Goal: Task Accomplishment & Management: Complete application form

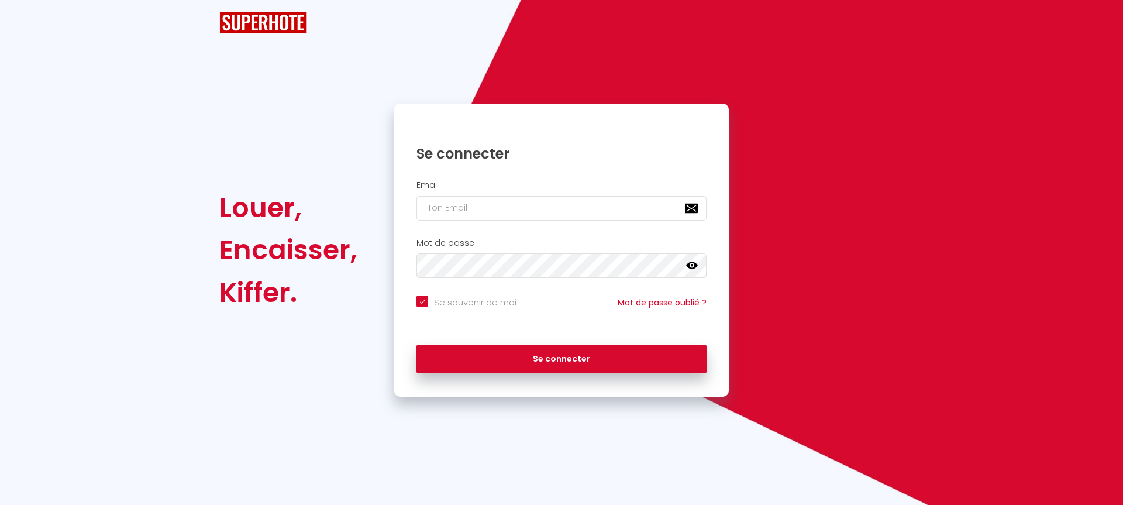
checkbox input "true"
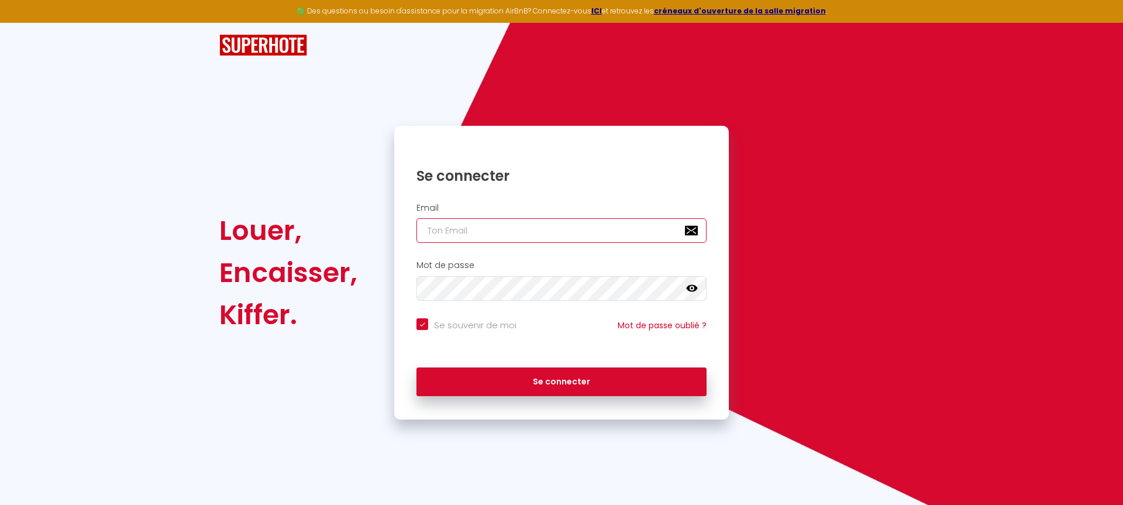
type input "[PERSON_NAME][EMAIL_ADDRESS][DOMAIN_NAME]"
checkbox input "true"
click at [537, 233] on input "[PERSON_NAME][EMAIL_ADDRESS][DOMAIN_NAME]" at bounding box center [562, 230] width 290 height 25
type input "[EMAIL_ADDRESS][DOMAIN_NAME]"
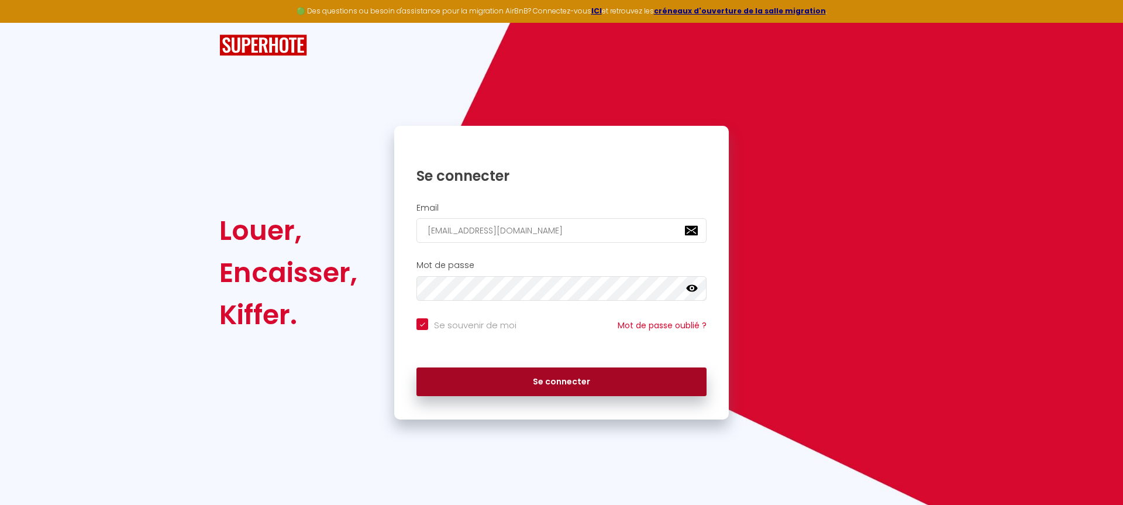
click at [560, 388] on button "Se connecter" at bounding box center [562, 381] width 290 height 29
checkbox input "true"
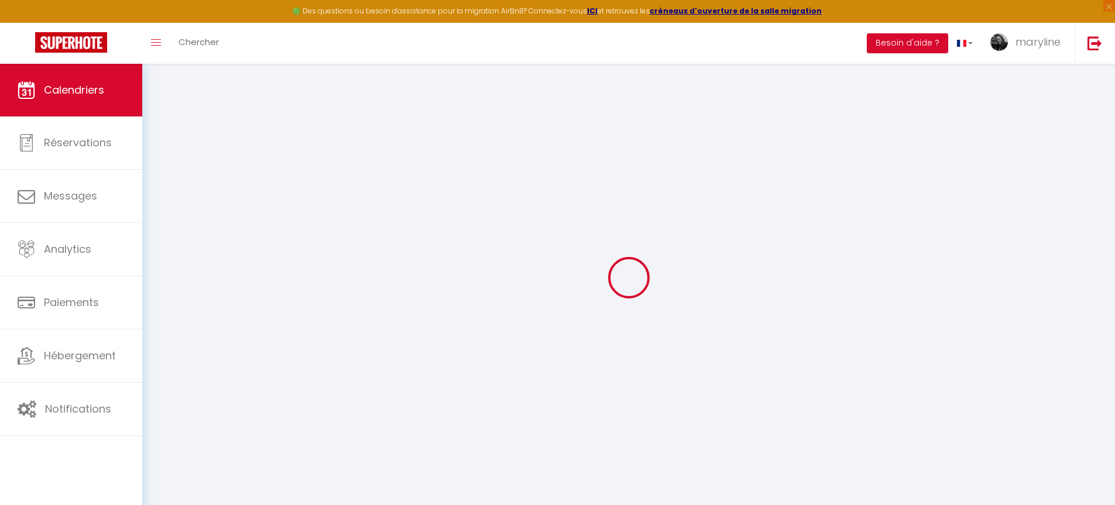
select select
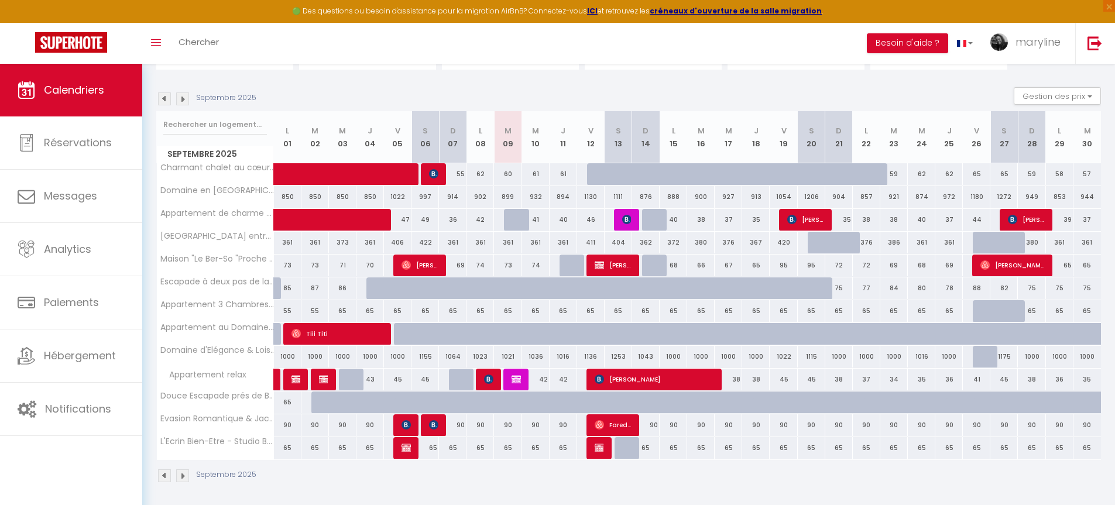
scroll to position [107, 0]
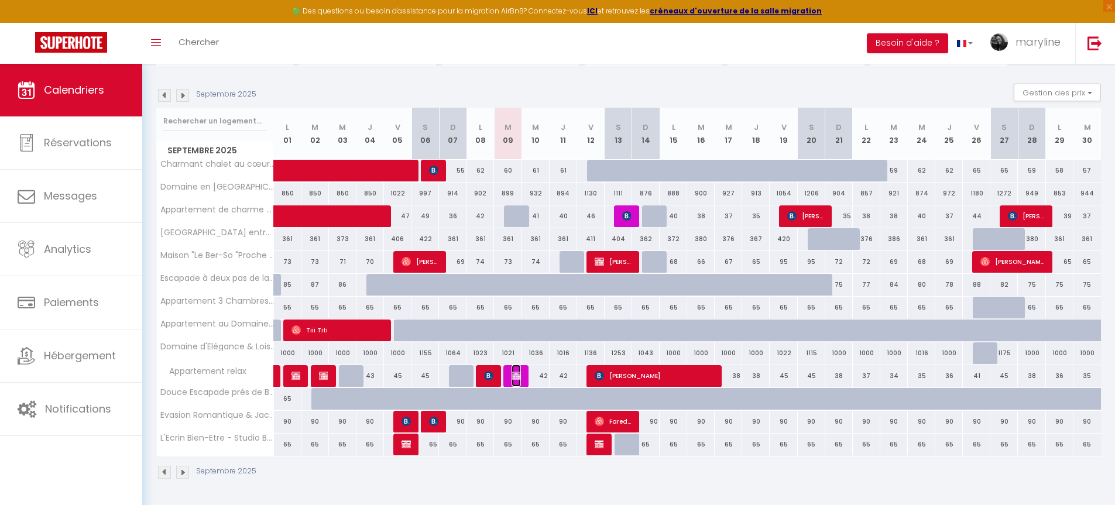
click at [516, 373] on img at bounding box center [515, 375] width 9 height 9
select select "OK"
select select "KO"
select select "0"
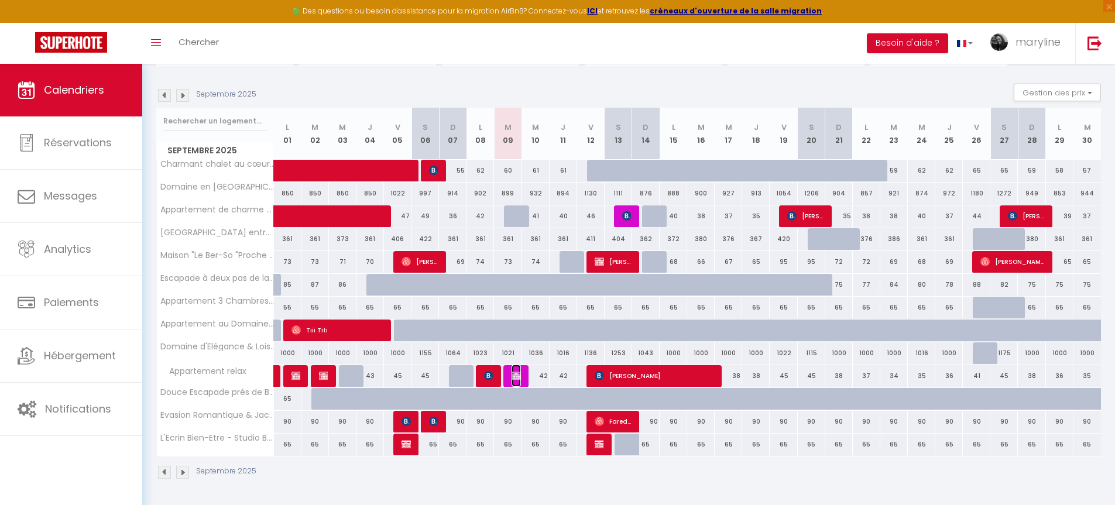
select select "1"
select select
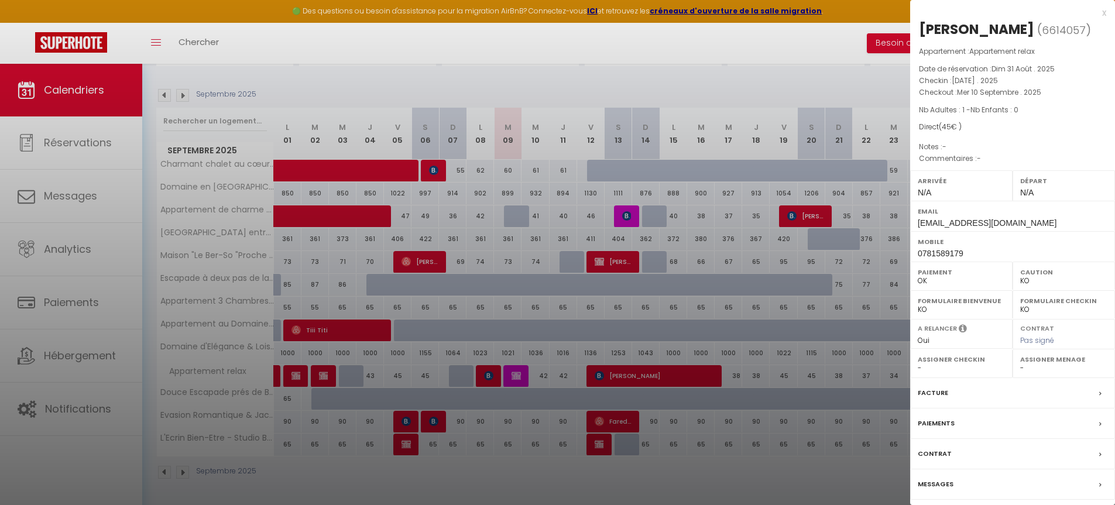
click at [927, 394] on label "Facture" at bounding box center [932, 393] width 30 height 12
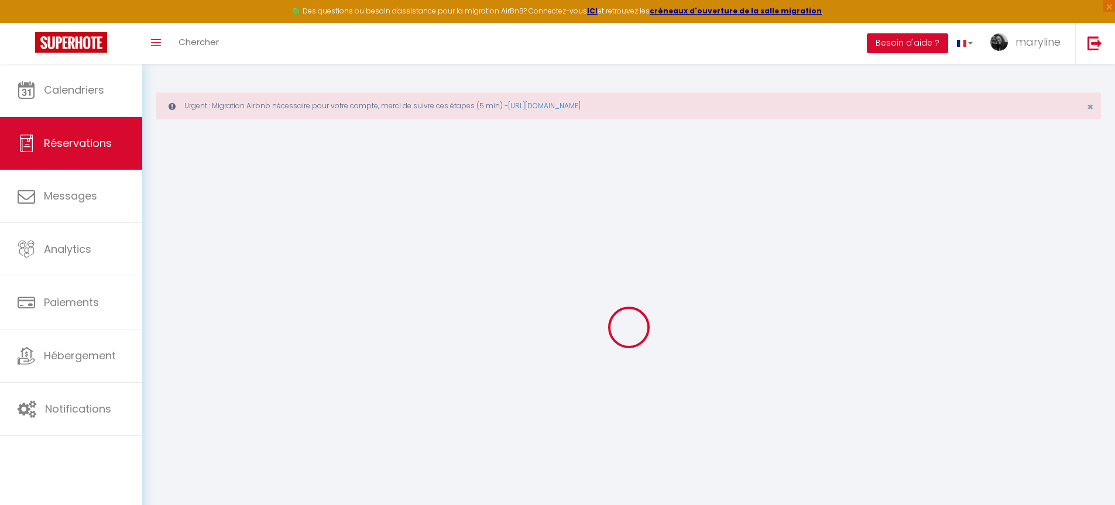
select select
checkbox input "false"
select select
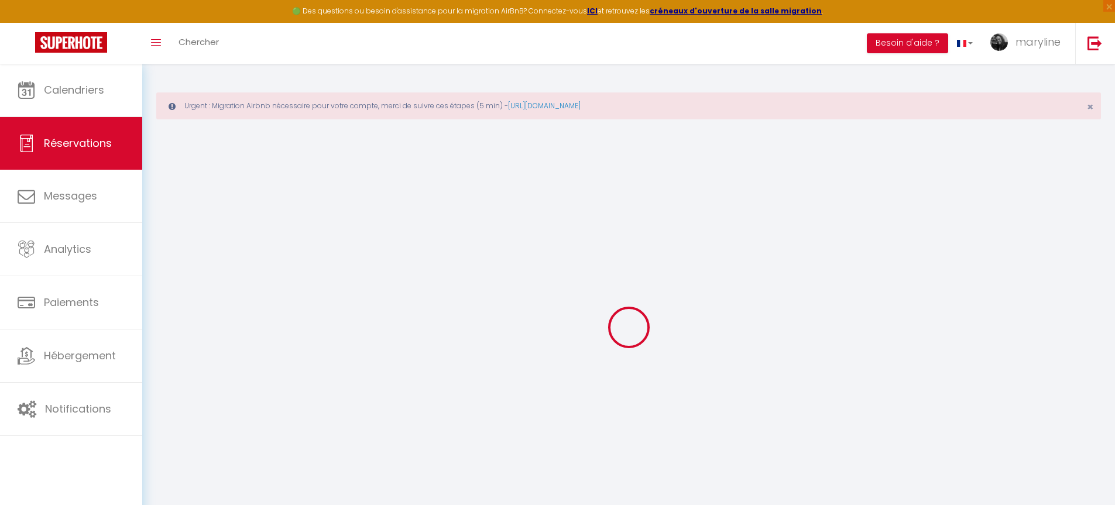
checkbox input "false"
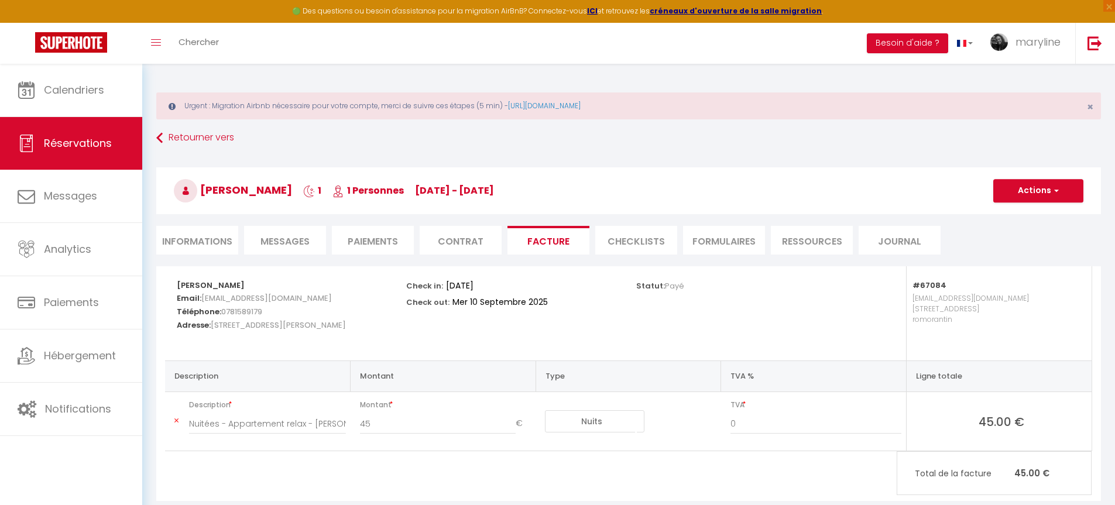
click at [208, 242] on li "Informations" at bounding box center [197, 240] width 82 height 29
select select
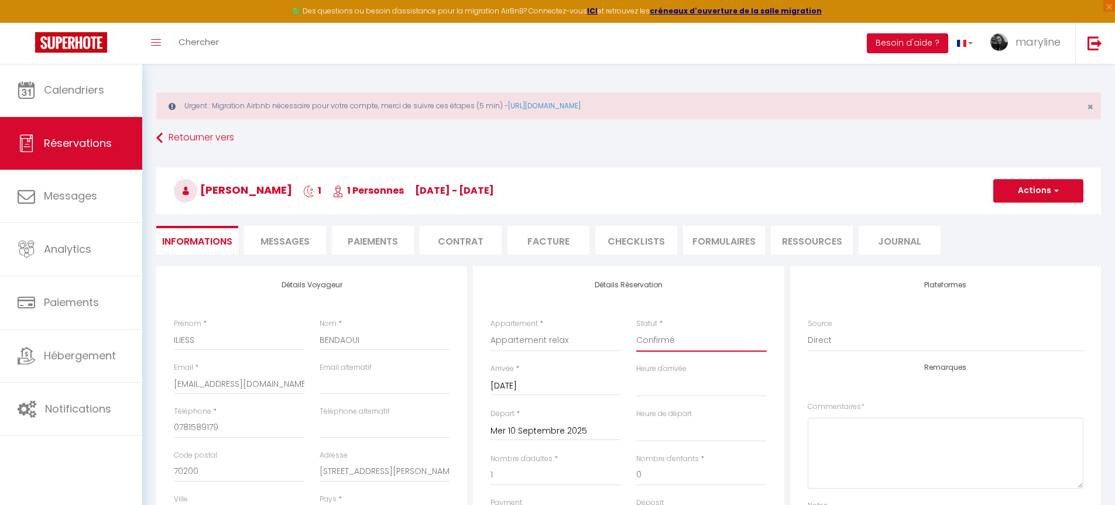
click at [690, 341] on select "Confirmé Non Confirmé [PERSON_NAME] par le voyageur No Show Request" at bounding box center [701, 340] width 130 height 22
select select "0"
click at [636, 329] on select "Confirmé Non Confirmé [PERSON_NAME] par le voyageur No Show Request" at bounding box center [701, 340] width 130 height 22
select select
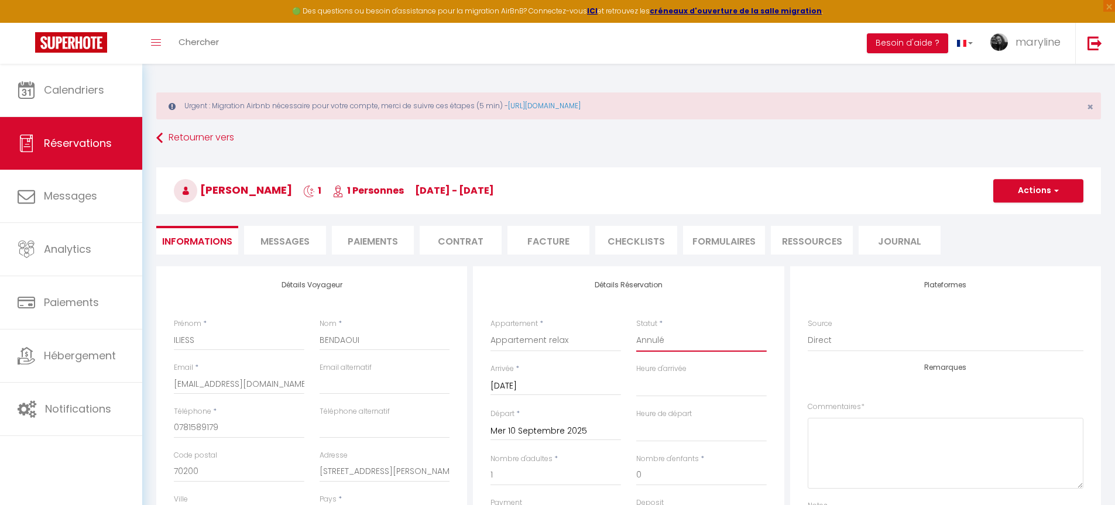
checkbox input "false"
click at [1056, 187] on span "button" at bounding box center [1054, 190] width 7 height 11
click at [1021, 213] on link "Enregistrer" at bounding box center [1026, 216] width 92 height 15
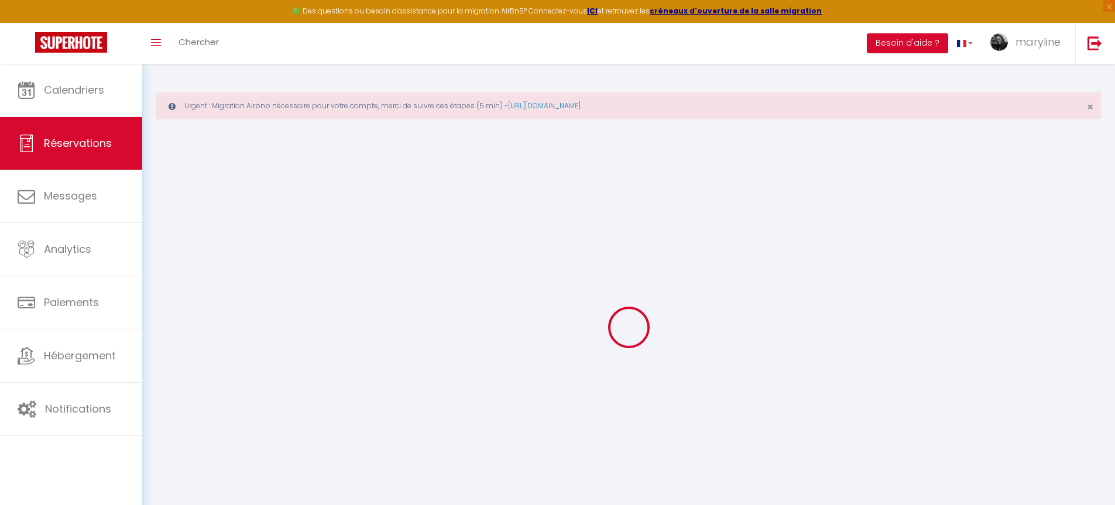
select select "not_cancelled"
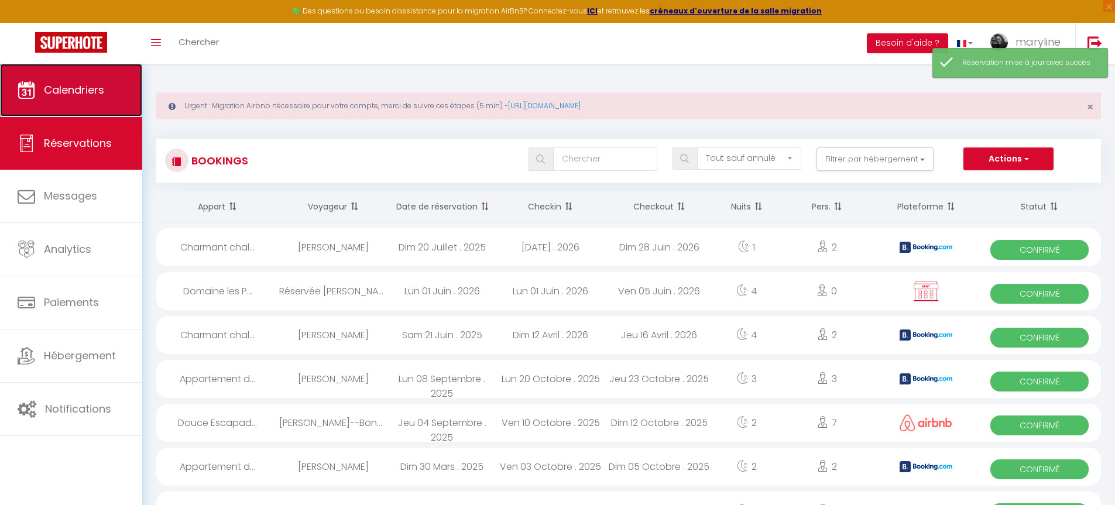
click at [93, 99] on link "Calendriers" at bounding box center [71, 90] width 142 height 53
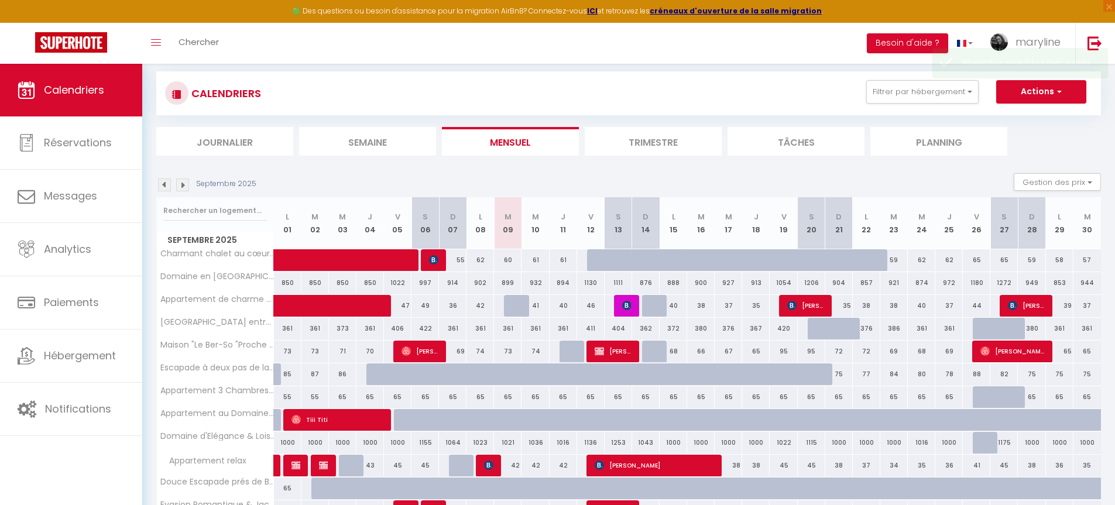
scroll to position [157, 0]
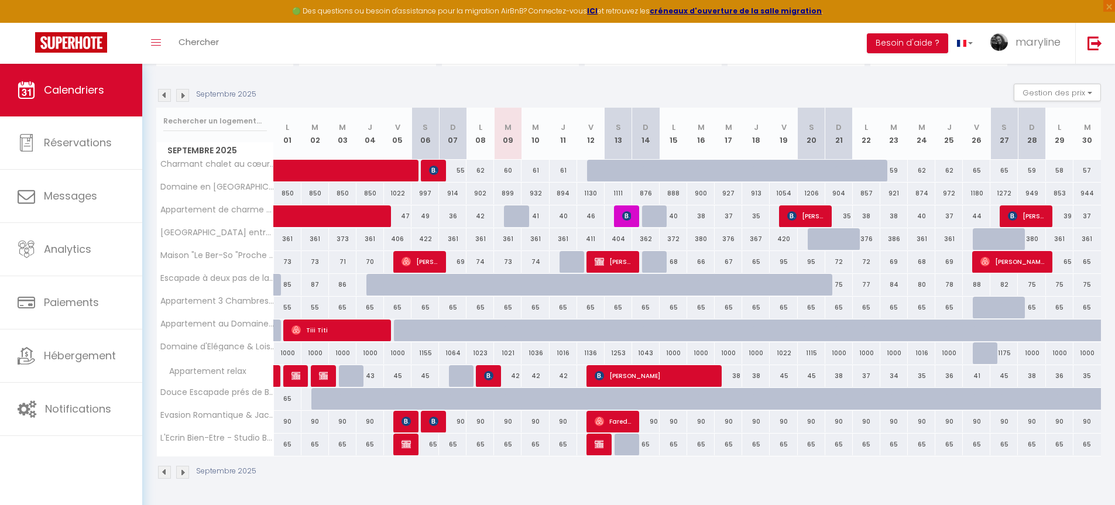
click at [514, 219] on div at bounding box center [517, 216] width 27 height 22
type input "41"
type input "[DATE]"
type input "Mer 10 Septembre 2025"
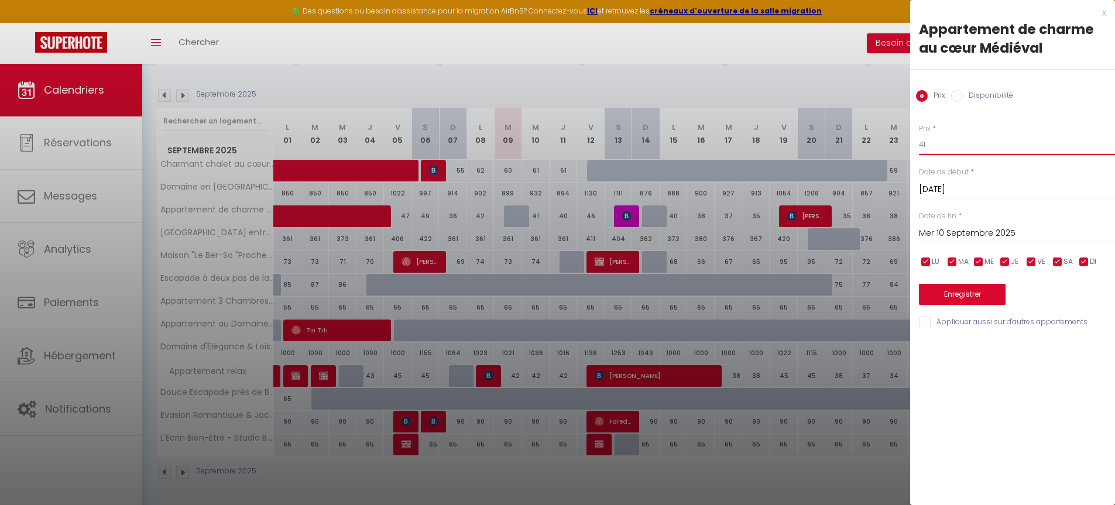
click at [936, 144] on input "41" at bounding box center [1017, 144] width 196 height 21
click at [871, 95] on div at bounding box center [557, 252] width 1115 height 505
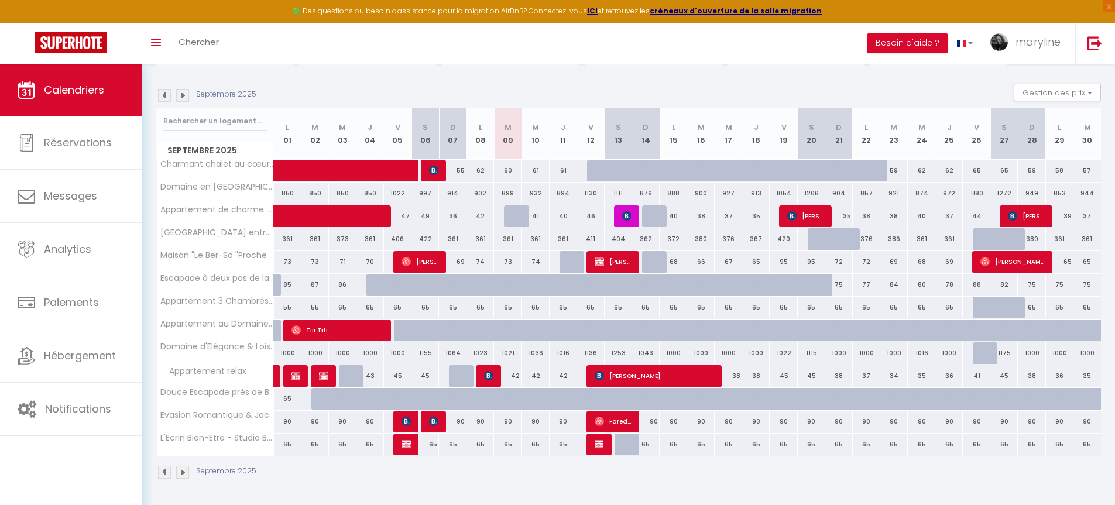
click at [514, 218] on div at bounding box center [517, 216] width 27 height 22
type input "41"
type input "[DATE]"
type input "Mer 10 Septembre 2025"
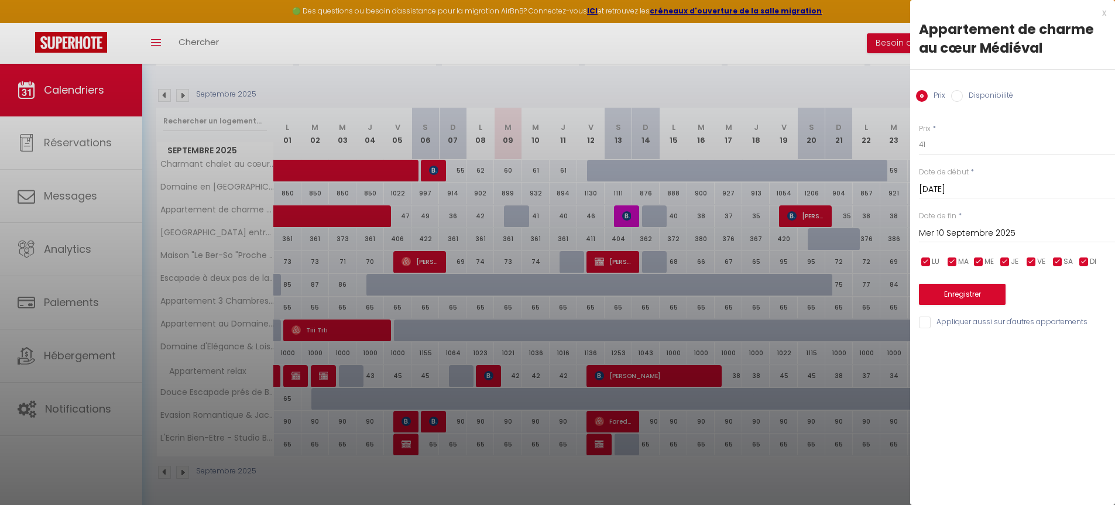
click at [820, 82] on div at bounding box center [557, 252] width 1115 height 505
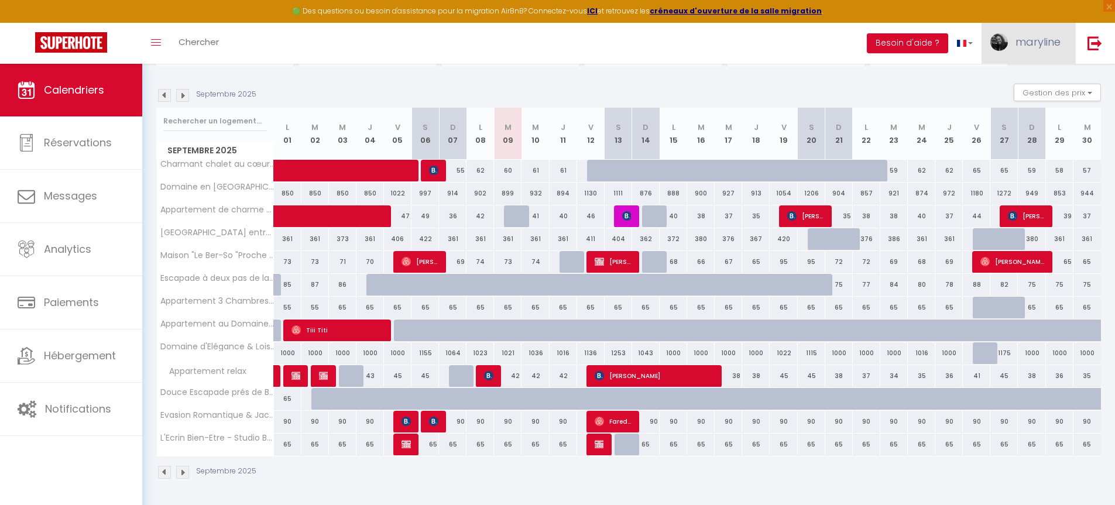
click at [1053, 49] on span "maryline" at bounding box center [1037, 42] width 45 height 15
drag, startPoint x: 931, startPoint y: 91, endPoint x: 1008, endPoint y: 105, distance: 78.5
click at [931, 91] on div "Septembre 2025 Gestion des prix Nb Nuits minimum Règles Disponibilité" at bounding box center [628, 96] width 944 height 24
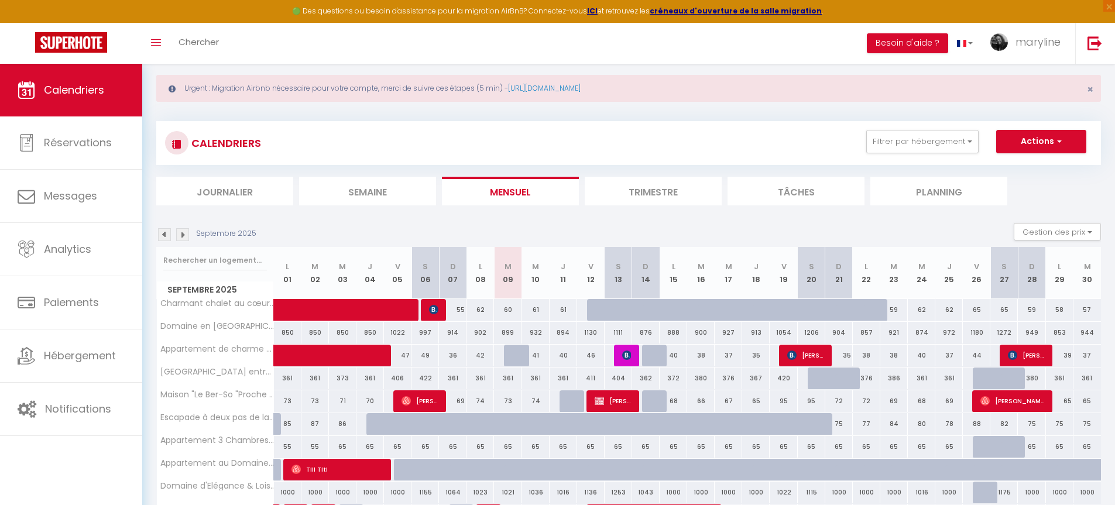
scroll to position [0, 0]
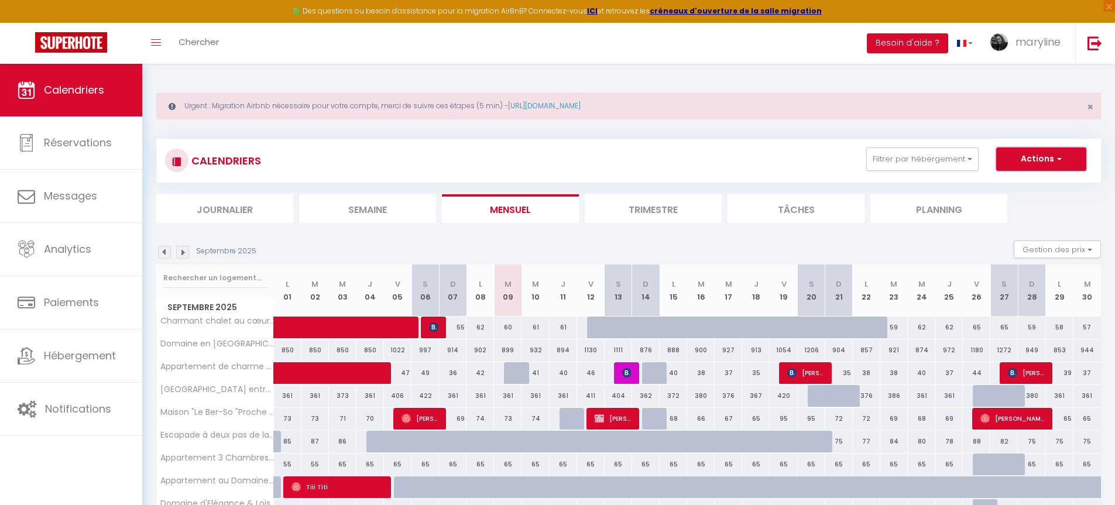
click at [1033, 161] on button "Actions" at bounding box center [1041, 158] width 90 height 23
click at [1021, 183] on link "Nouvelle réservation" at bounding box center [1029, 186] width 102 height 18
select select
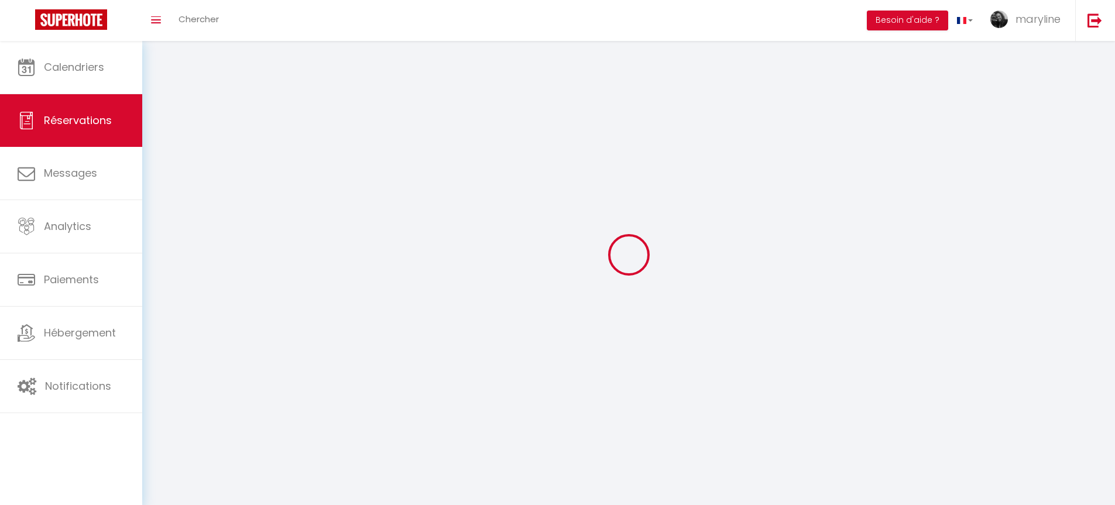
select select
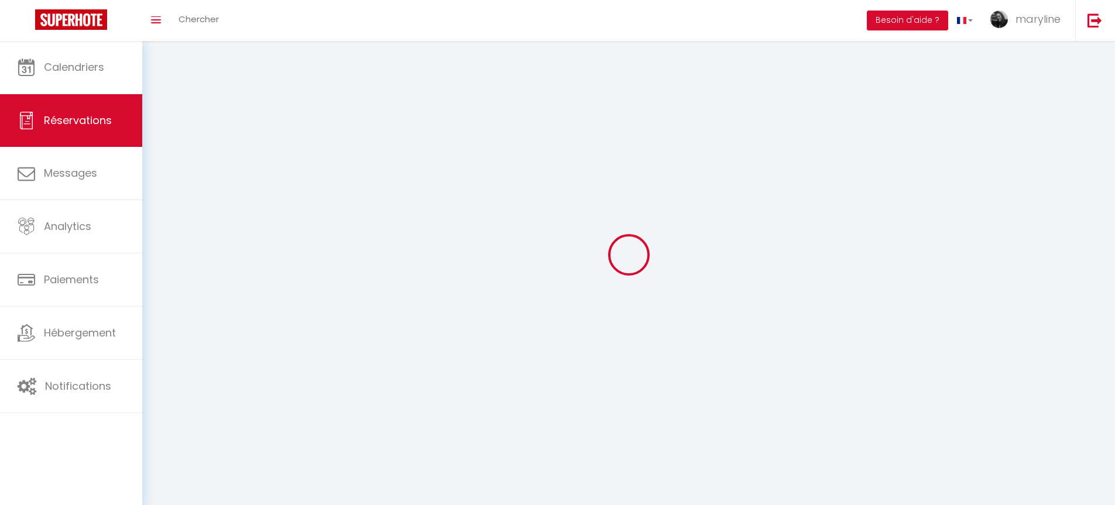
select select
checkbox input "false"
select select
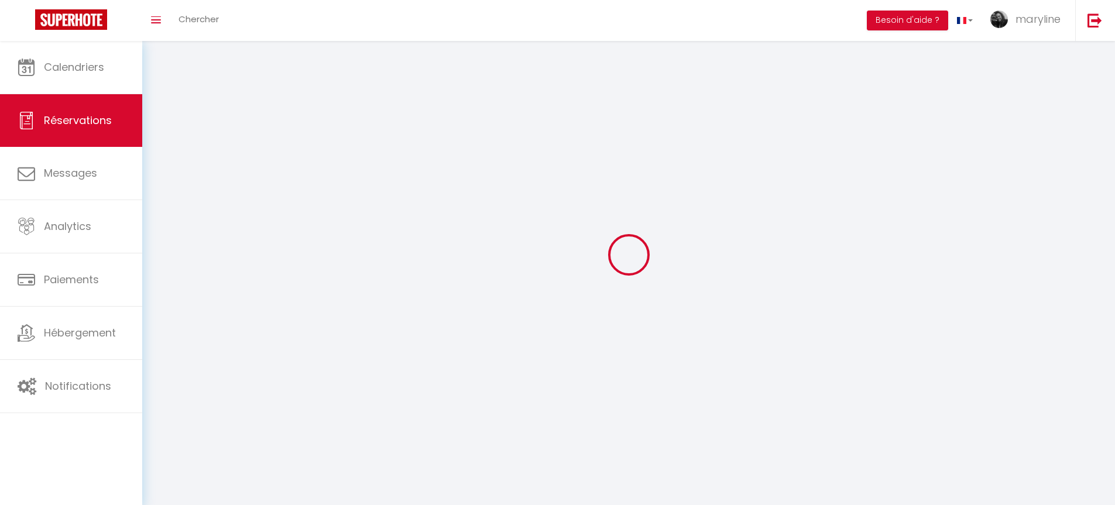
select select
checkbox input "false"
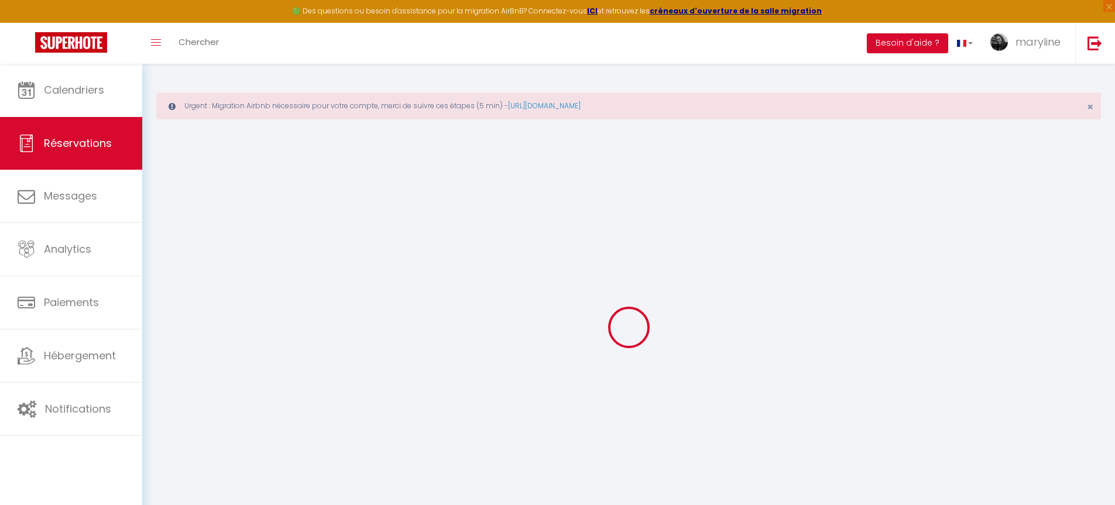
select select
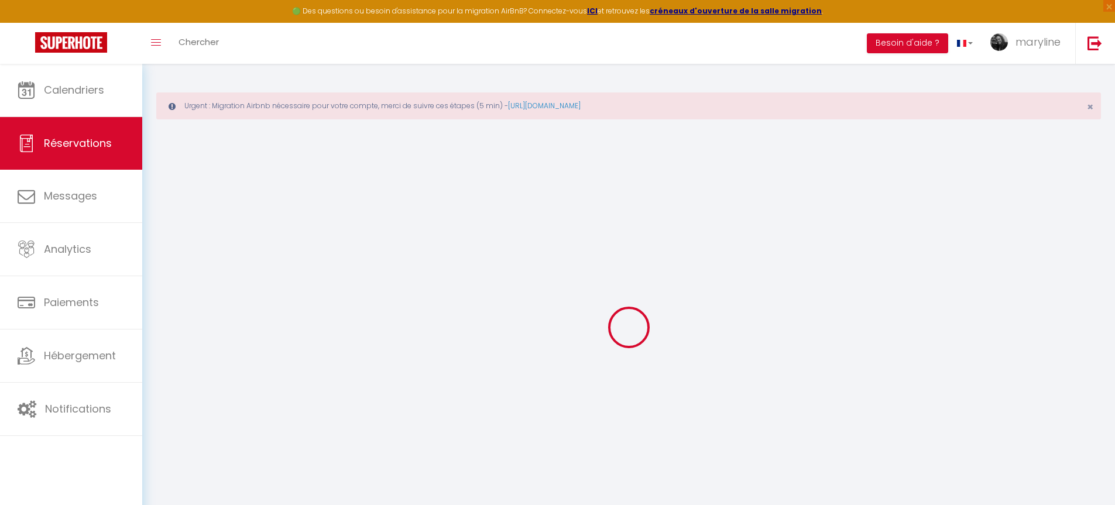
select select
checkbox input "false"
select select
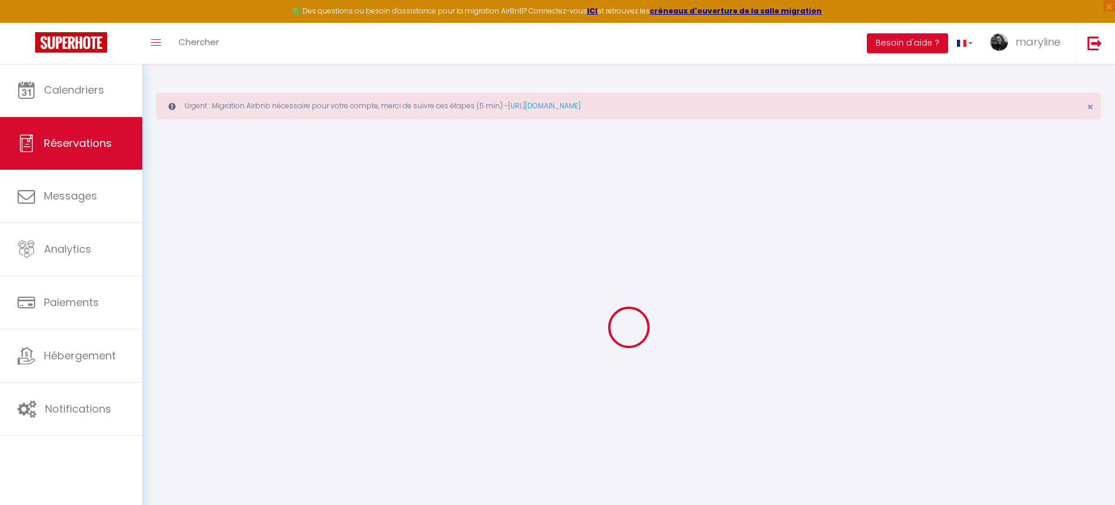
select select
checkbox input "false"
select select
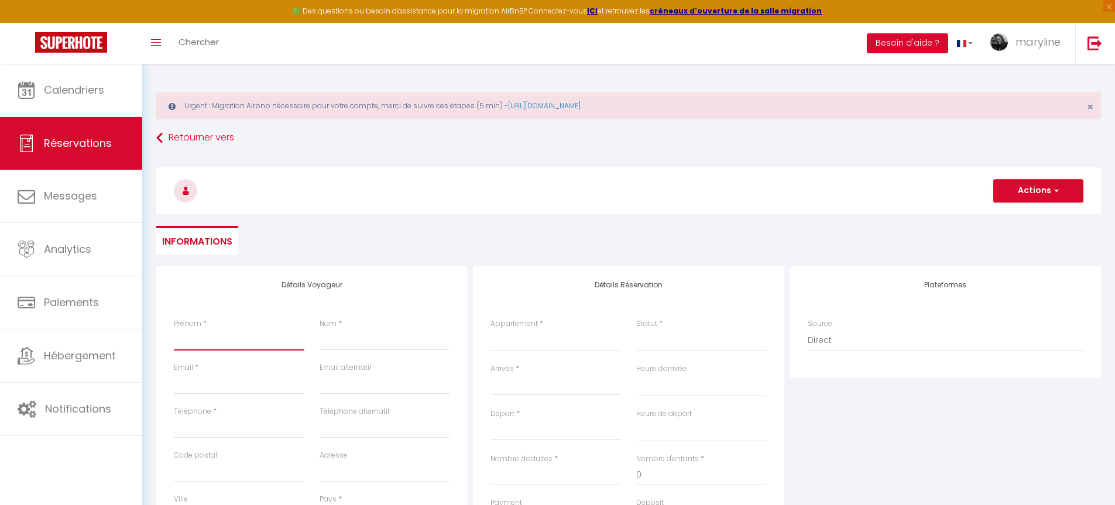
click at [243, 334] on input "Prénom" at bounding box center [239, 339] width 130 height 21
type input "i"
select select
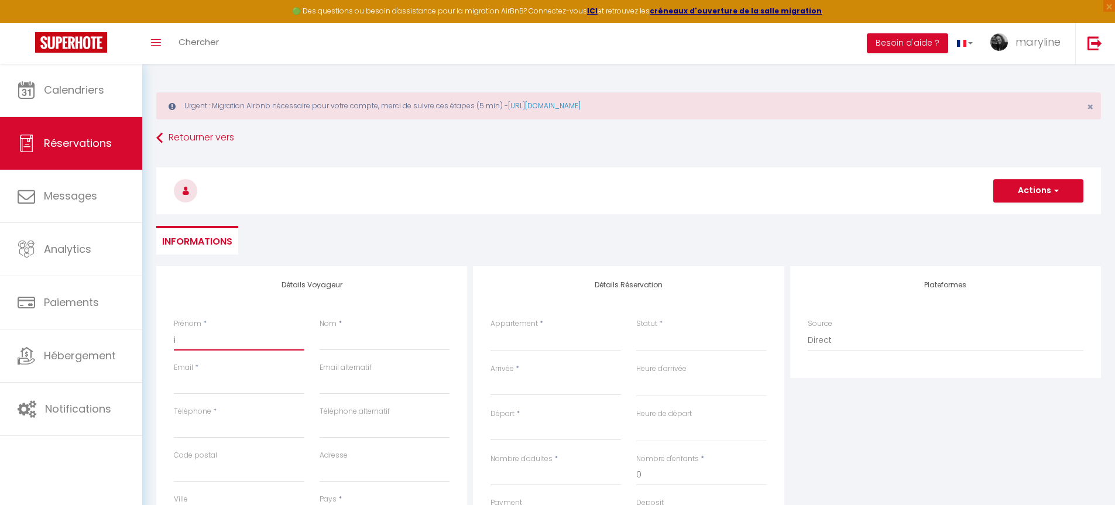
select select
checkbox input "false"
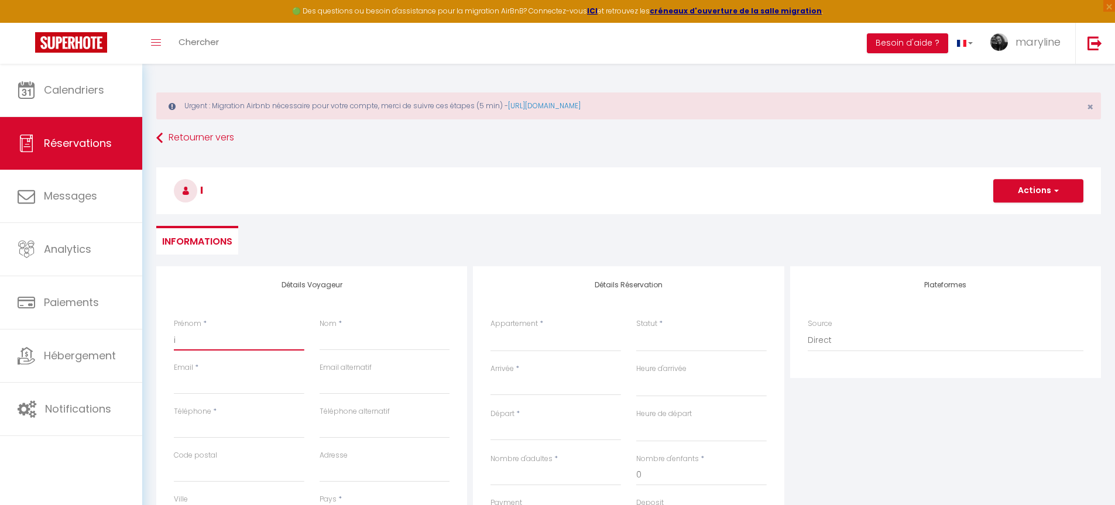
type input "il"
select select
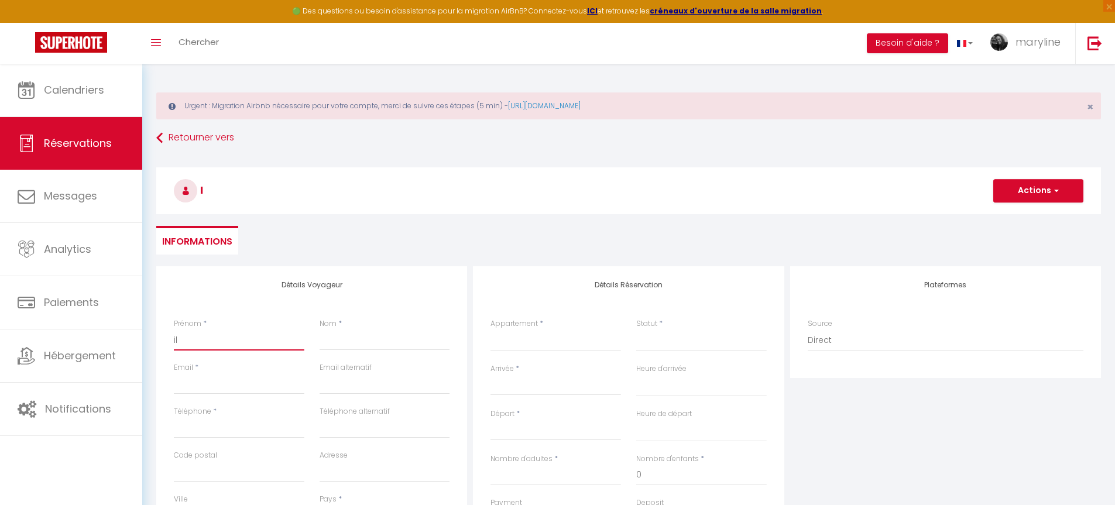
select select
checkbox input "false"
type input "ili"
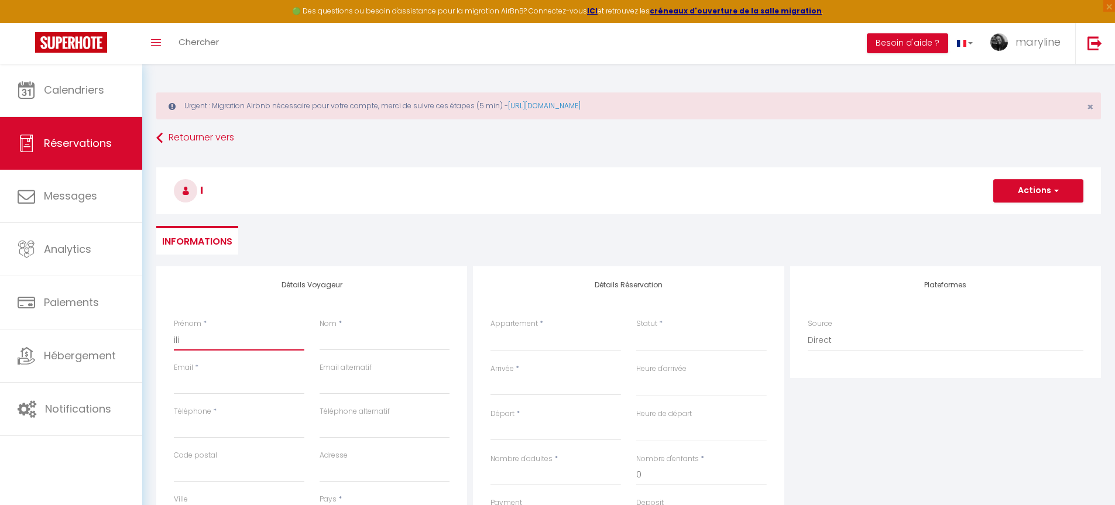
select select
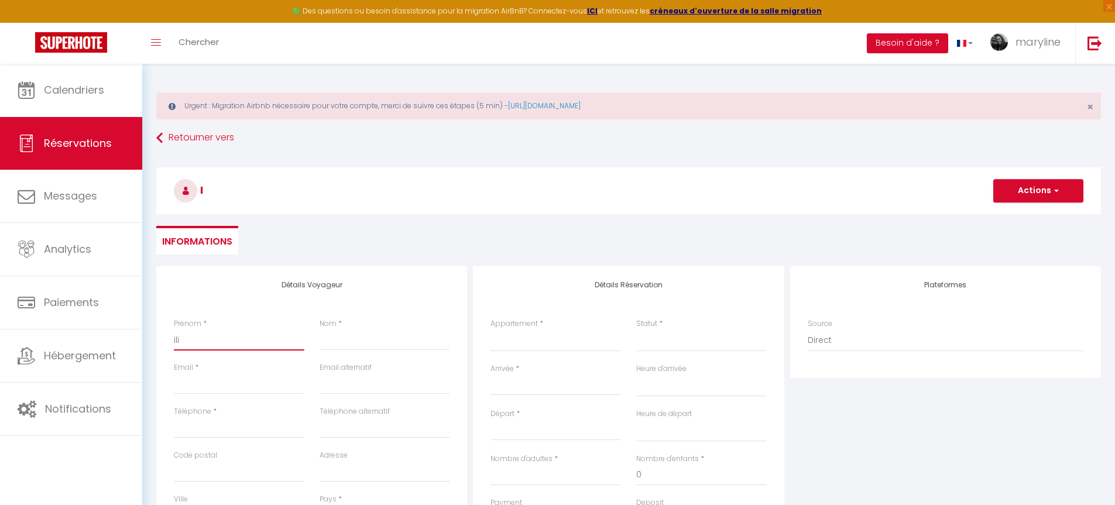
select select
checkbox input "false"
type input "ilie"
select select
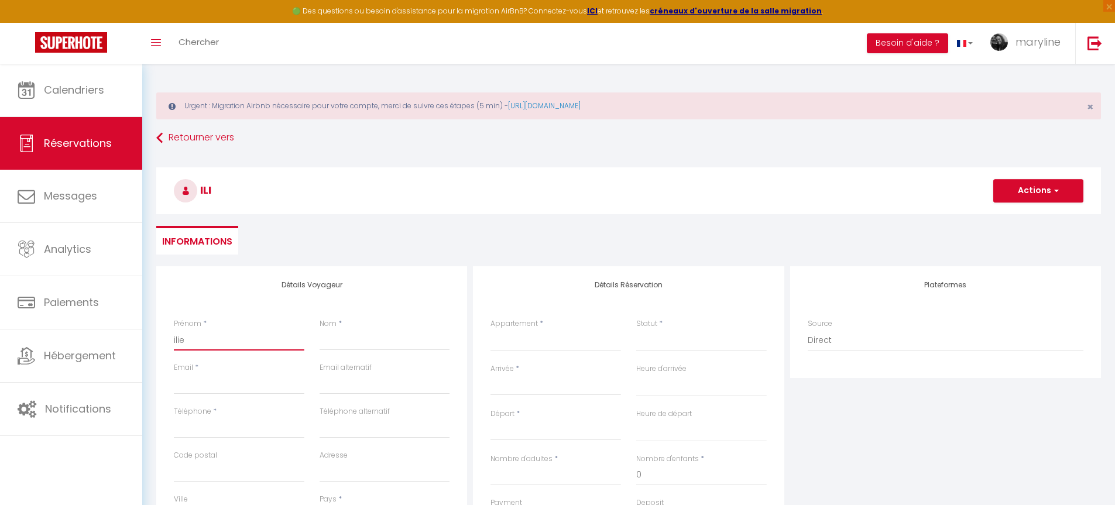
select select
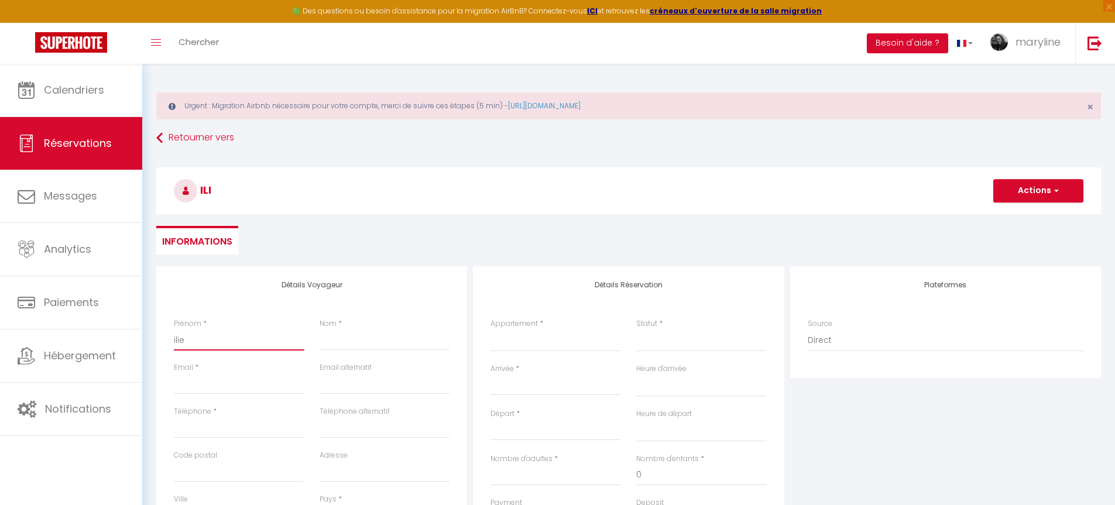
select select
checkbox input "false"
type input "ilies"
select select
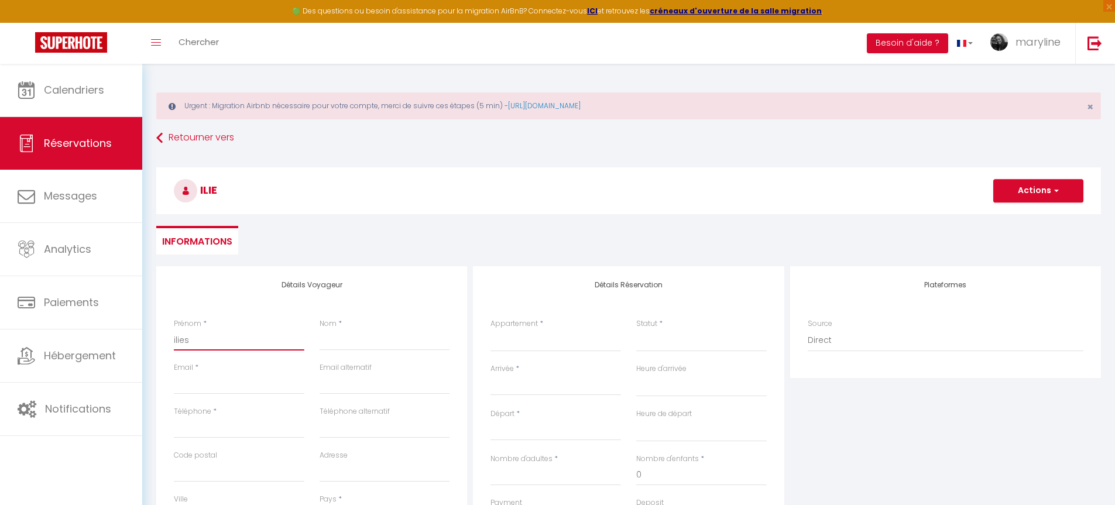
select select
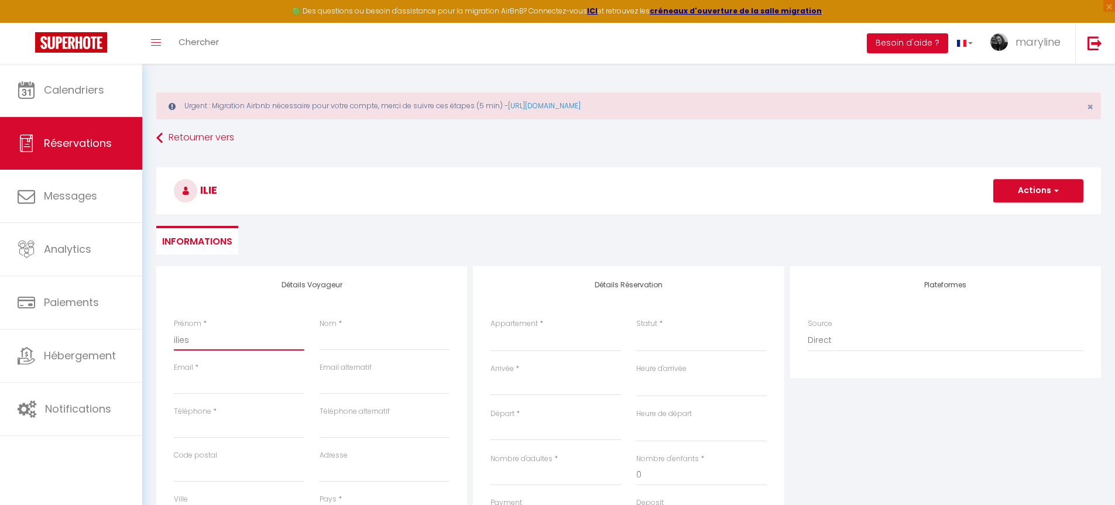
checkbox input "false"
type input "iliess"
select select
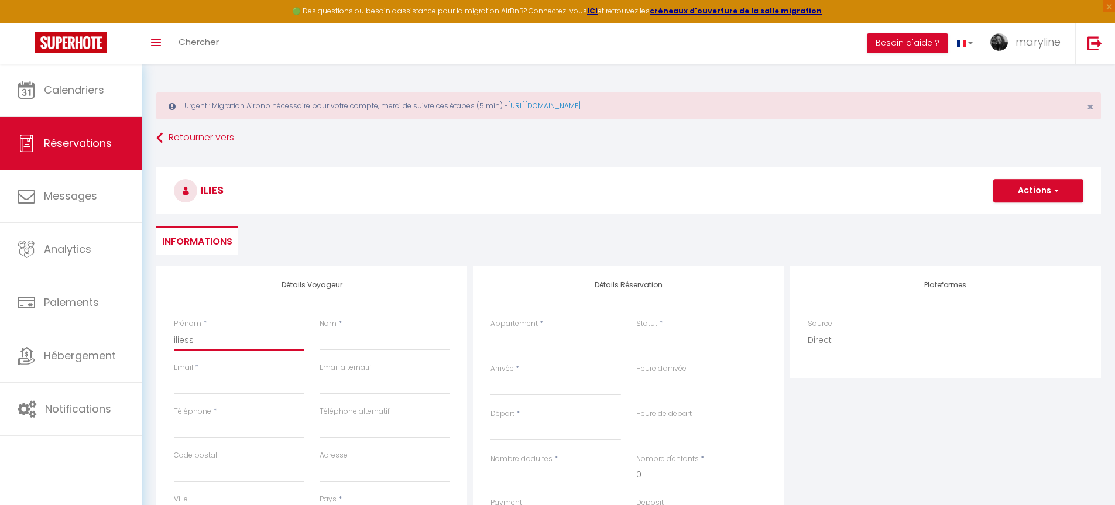
select select
checkbox input "false"
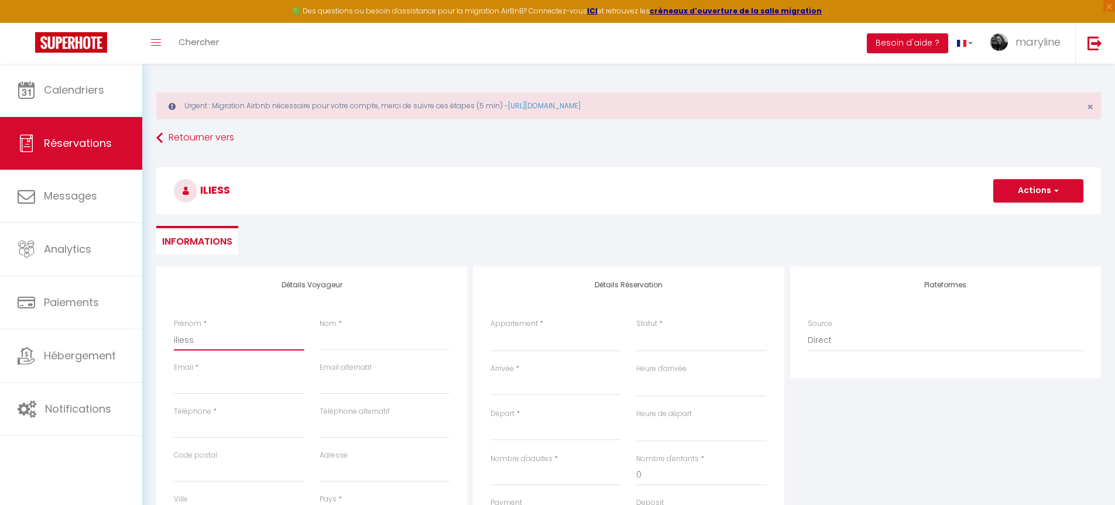
type input "iliess"
click at [348, 337] on input "Nom" at bounding box center [384, 339] width 130 height 21
type input "b"
select select
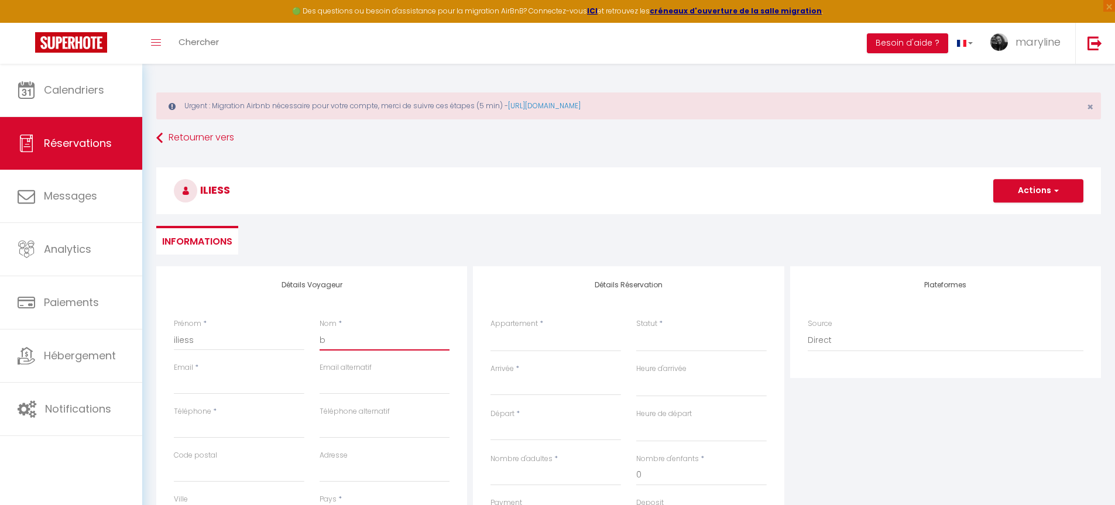
select select
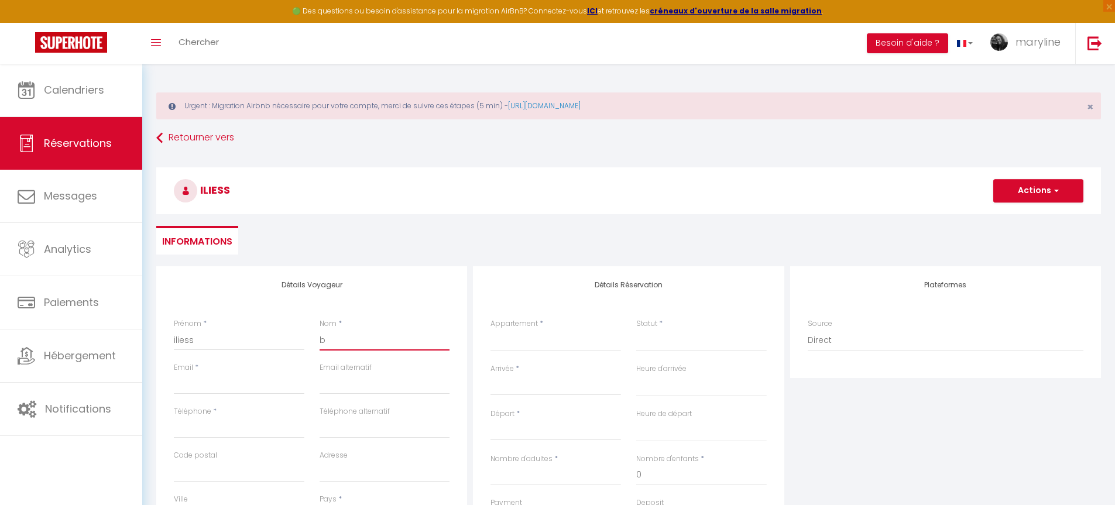
checkbox input "false"
type input "be"
select select
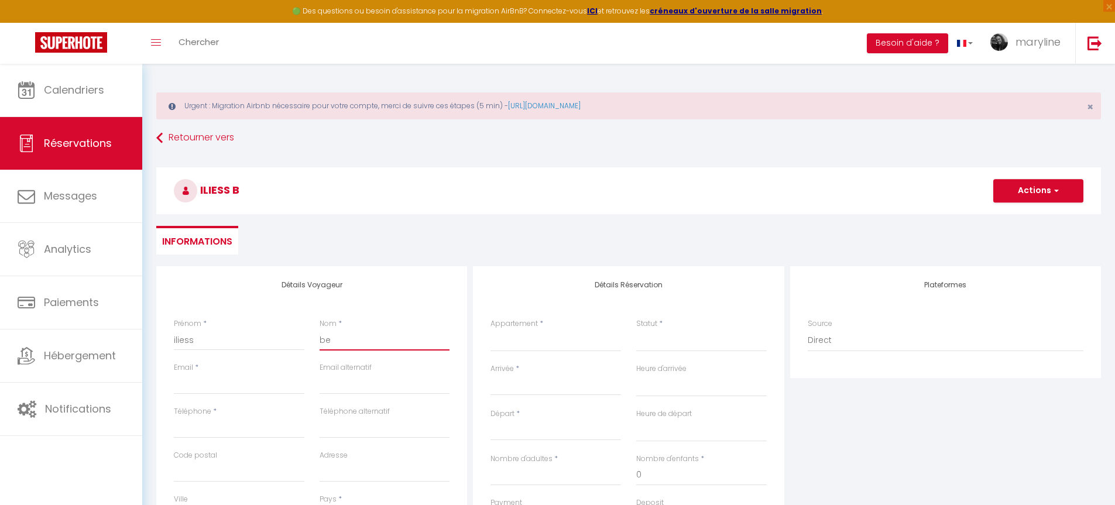
select select
checkbox input "false"
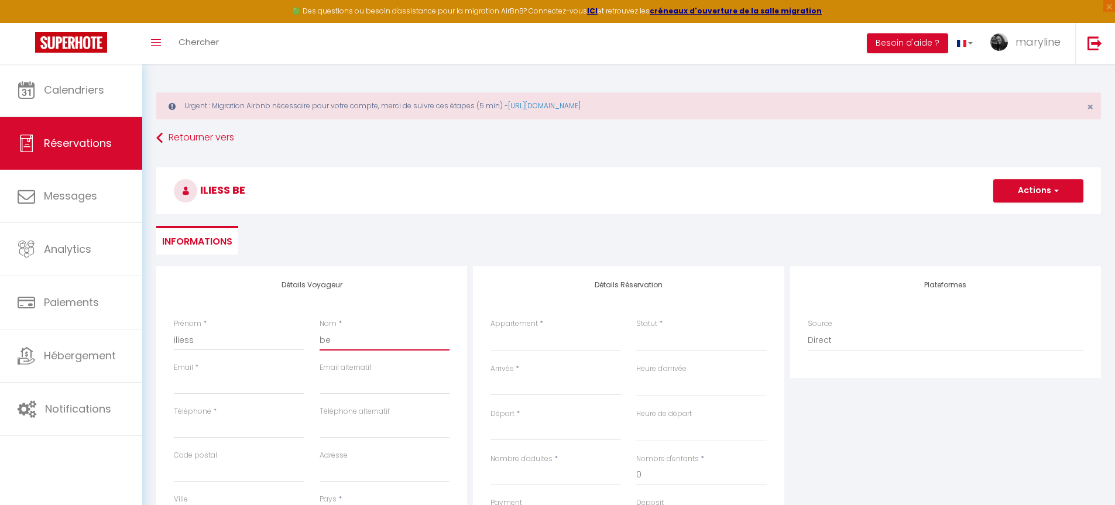
type input "ben"
select select
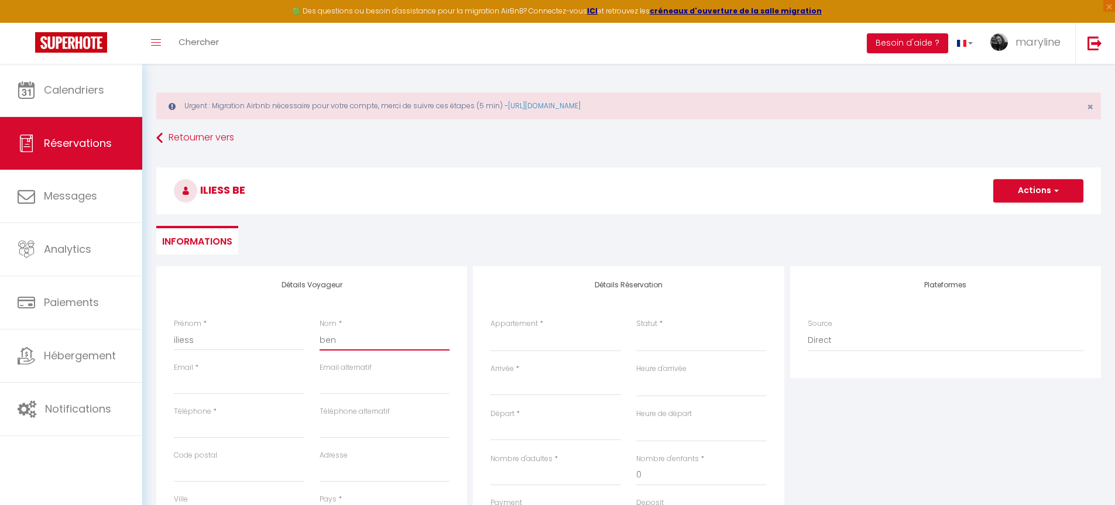
select select
checkbox input "false"
type input "bend"
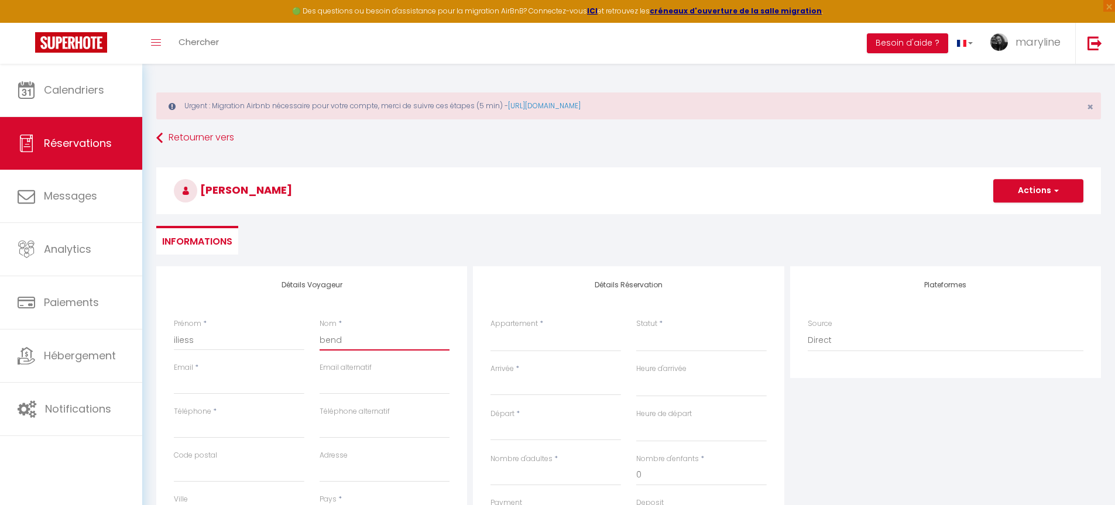
select select
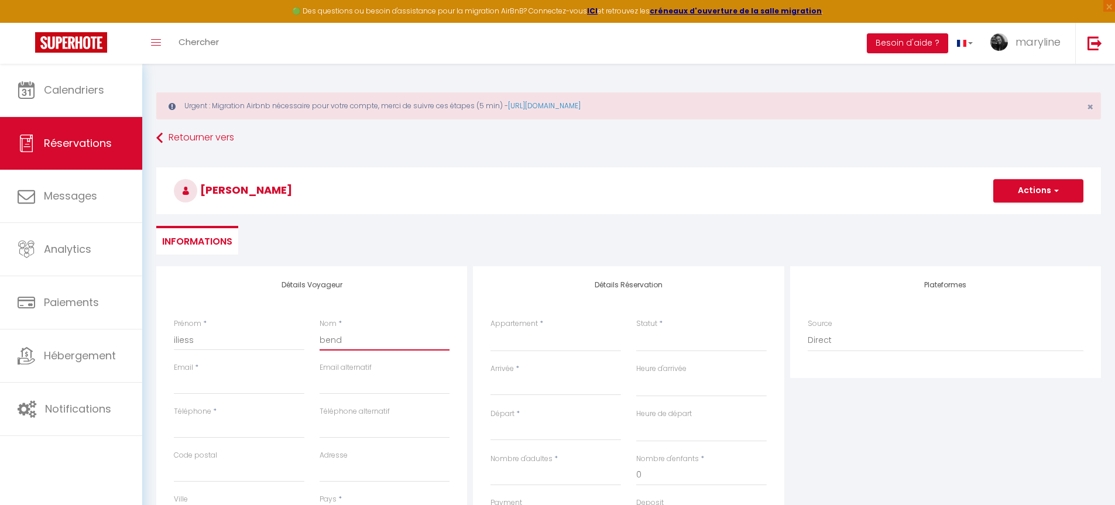
select select
checkbox input "false"
type input "[PERSON_NAME]"
select select
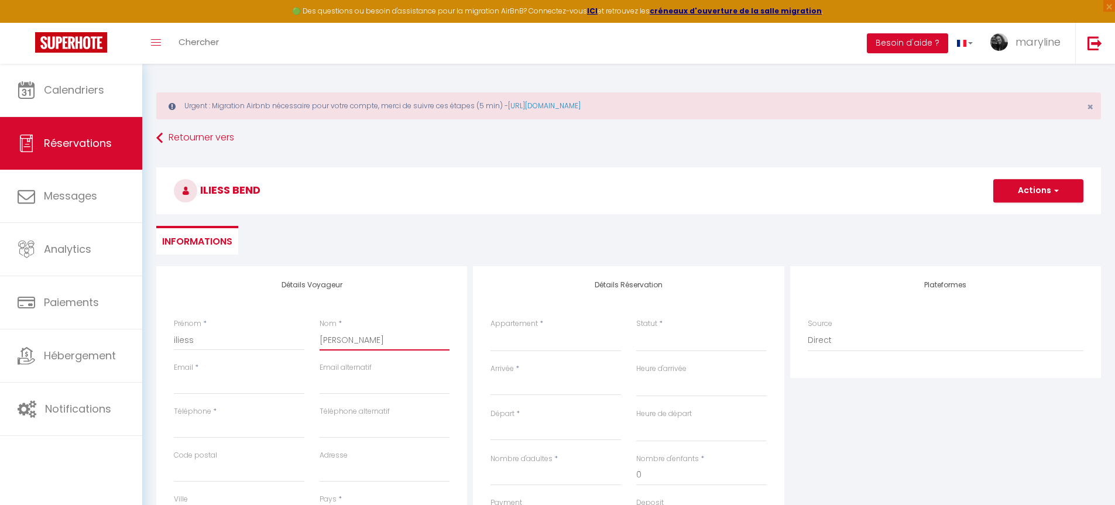
select select
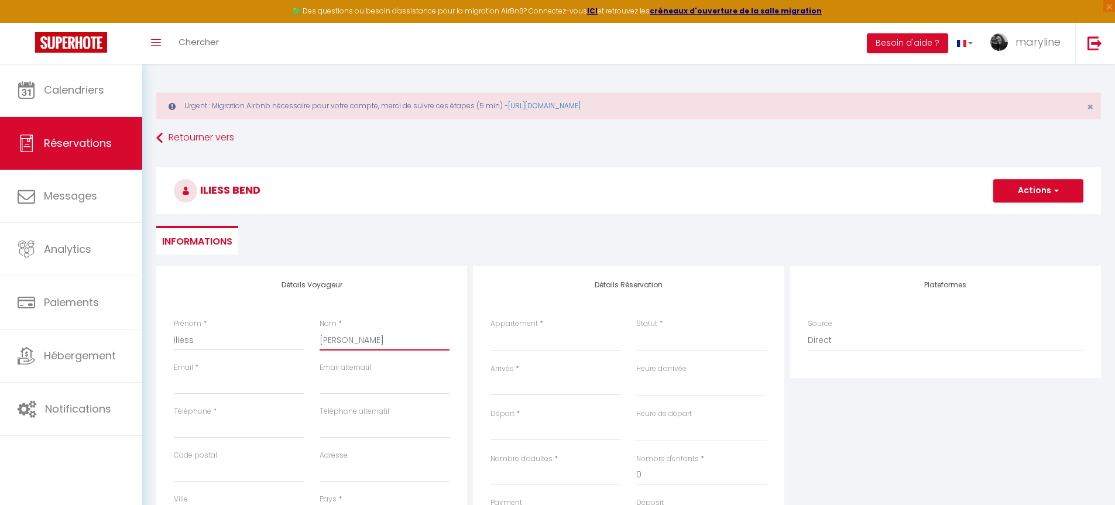
select select
checkbox input "false"
type input "bendao"
select select
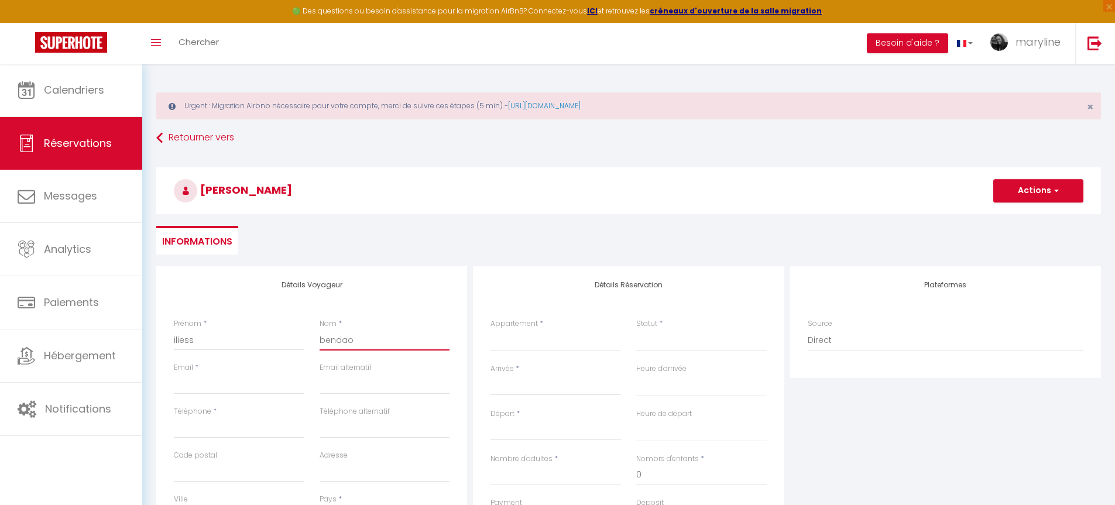
select select
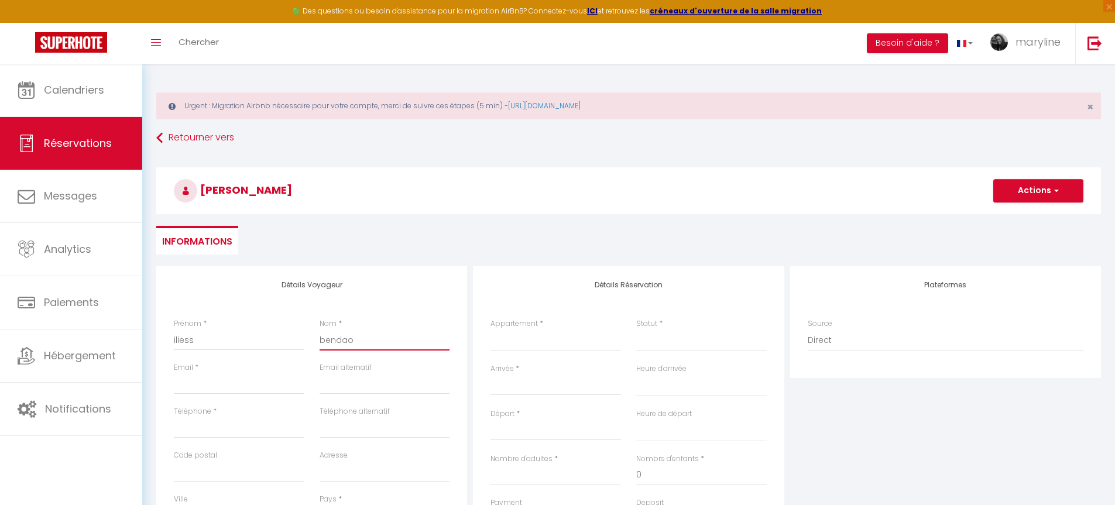
checkbox input "false"
type input "bendaou"
select select
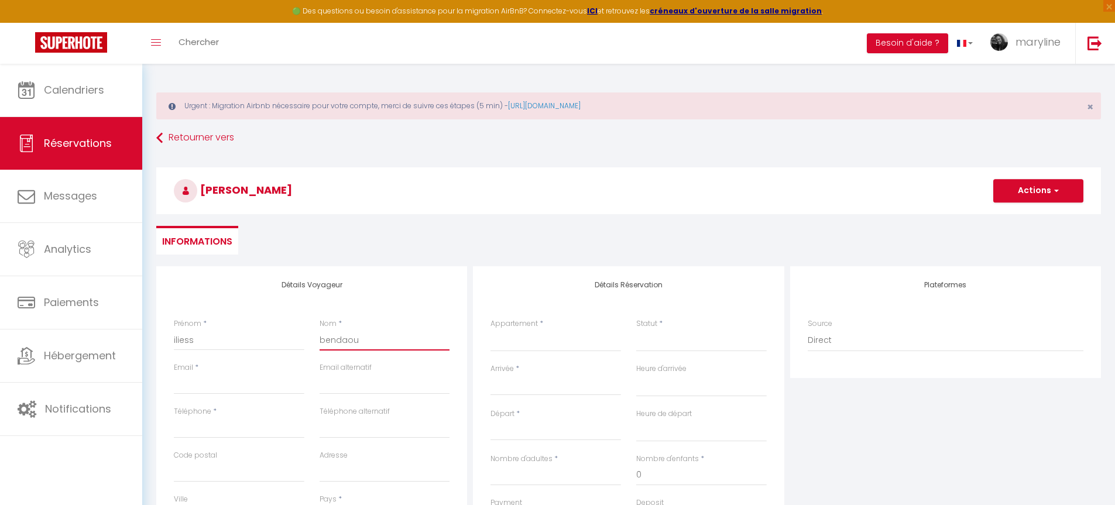
select select
checkbox input "false"
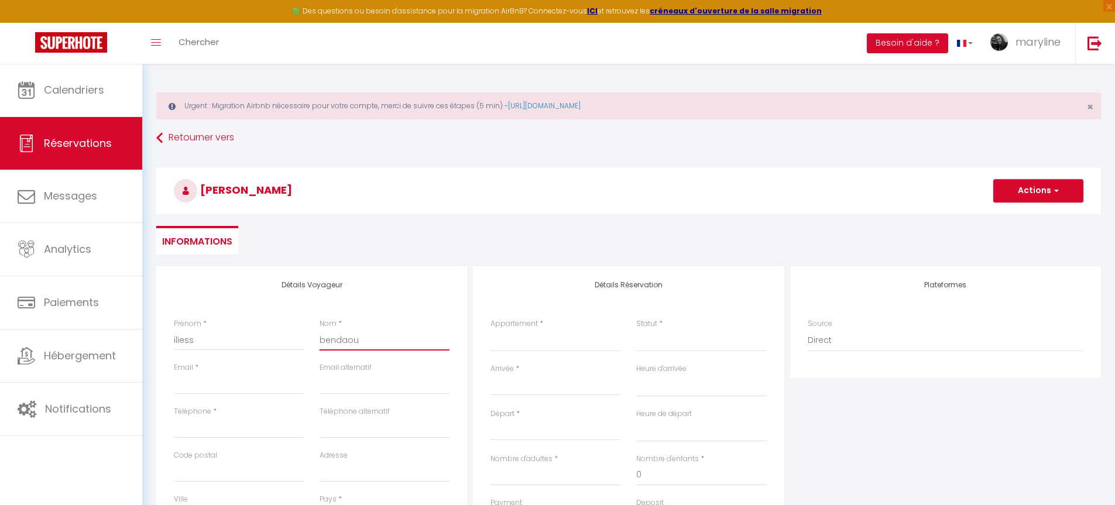
type input "bendaoui"
select select
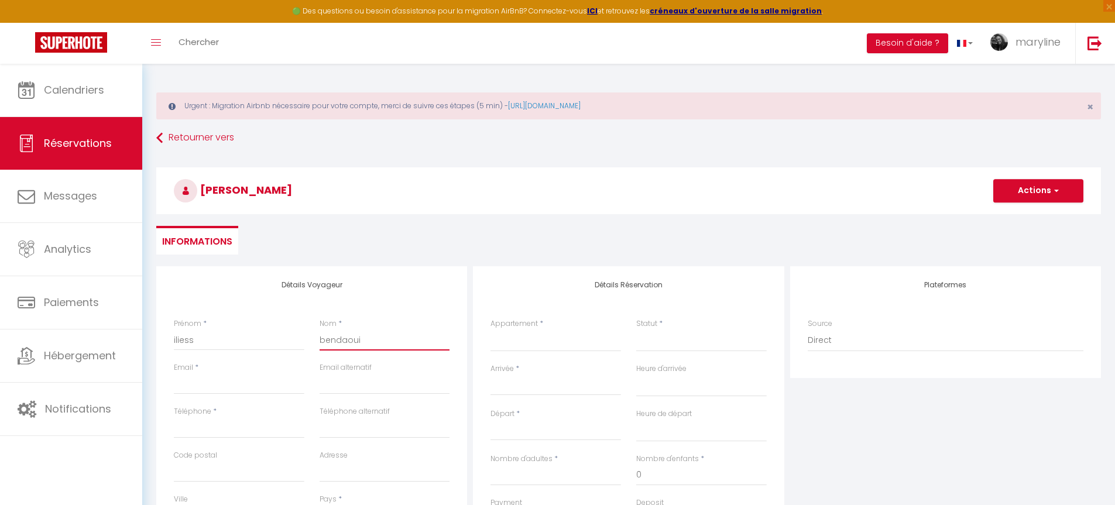
select select
checkbox input "false"
type input "bendaoui"
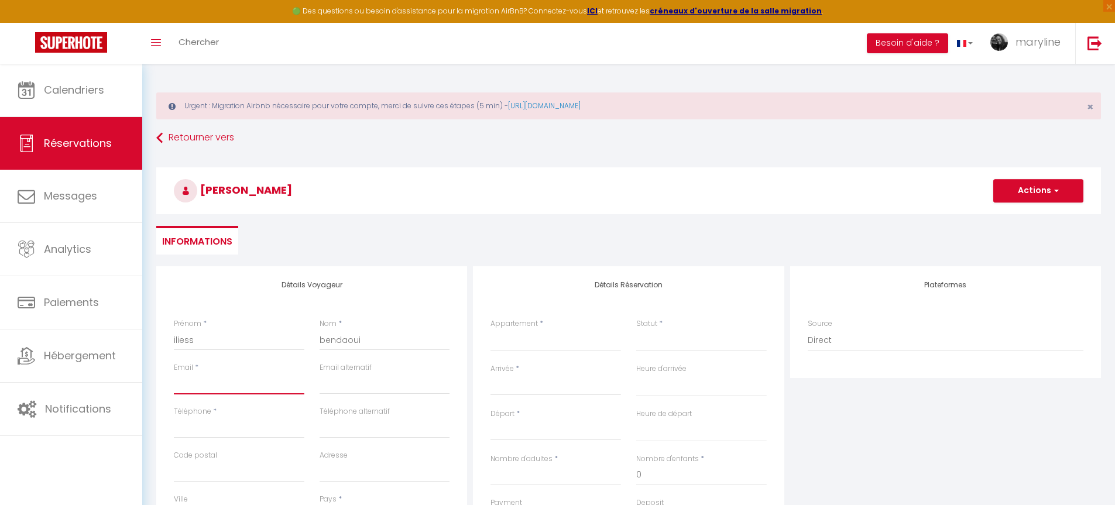
click at [203, 377] on input "Email client" at bounding box center [239, 383] width 130 height 21
type input "i"
select select
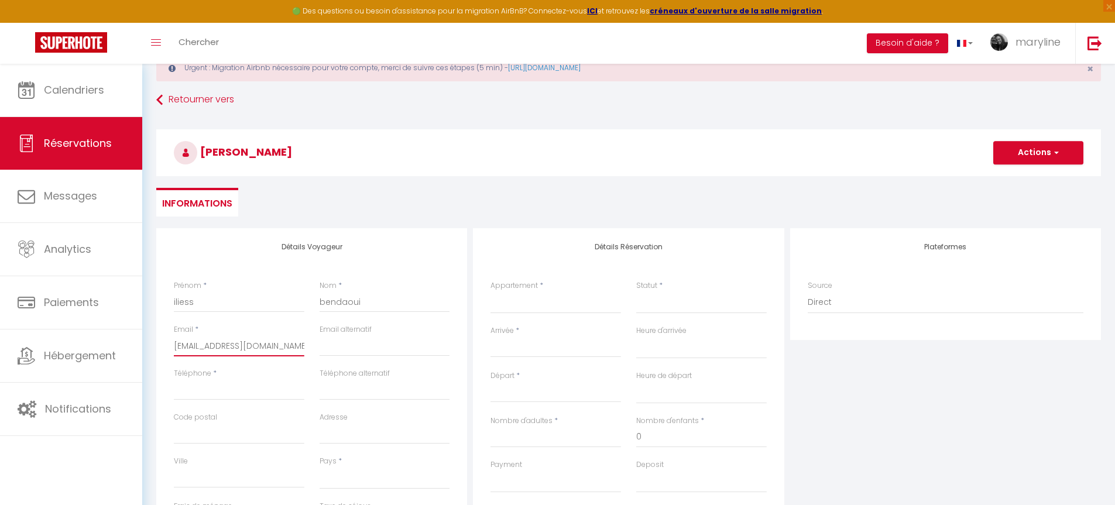
scroll to position [59, 0]
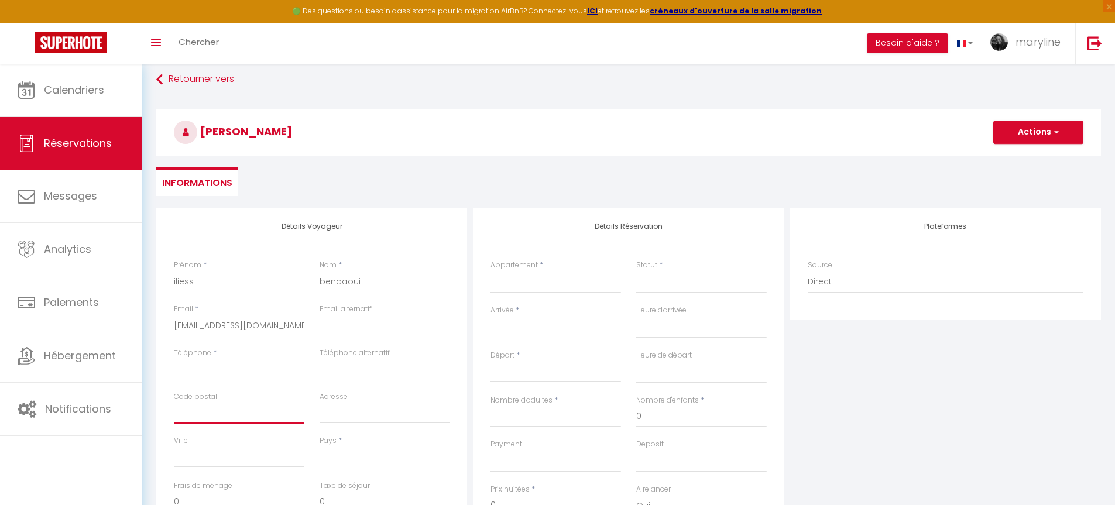
click at [189, 412] on input "Code postal" at bounding box center [239, 413] width 130 height 21
click at [345, 414] on input "Adresse" at bounding box center [384, 413] width 130 height 21
click at [194, 452] on input "Ville" at bounding box center [239, 456] width 130 height 21
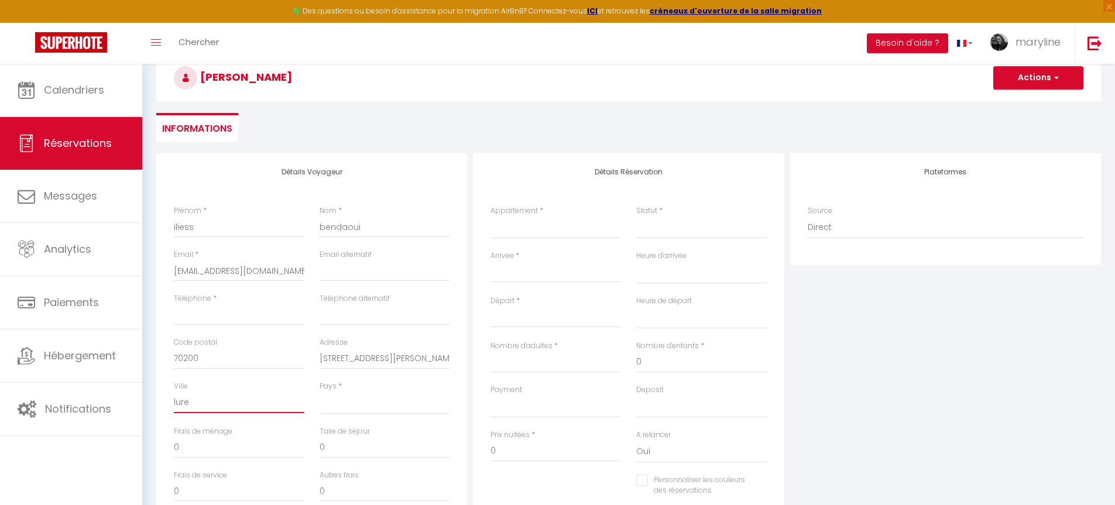
scroll to position [176, 0]
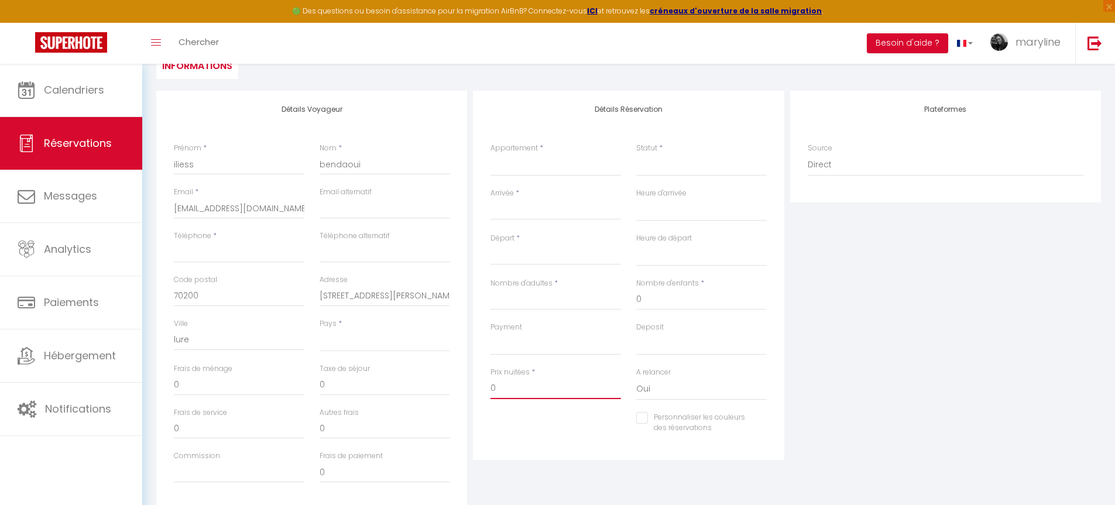
click at [516, 388] on input "0" at bounding box center [555, 388] width 130 height 21
click at [501, 298] on input "Nombre d'adultes" at bounding box center [555, 299] width 130 height 21
click at [553, 168] on select "Charmant chalet au cœur de la [GEOGRAPHIC_DATA] ! Domaine en [GEOGRAPHIC_DATA] …" at bounding box center [555, 165] width 130 height 22
click at [490, 154] on select "Charmant chalet au cœur de la [GEOGRAPHIC_DATA] ! Domaine en [GEOGRAPHIC_DATA] …" at bounding box center [555, 165] width 130 height 22
click at [646, 171] on select "Confirmé Non Confirmé [PERSON_NAME] par le voyageur No Show Request" at bounding box center [701, 165] width 130 height 22
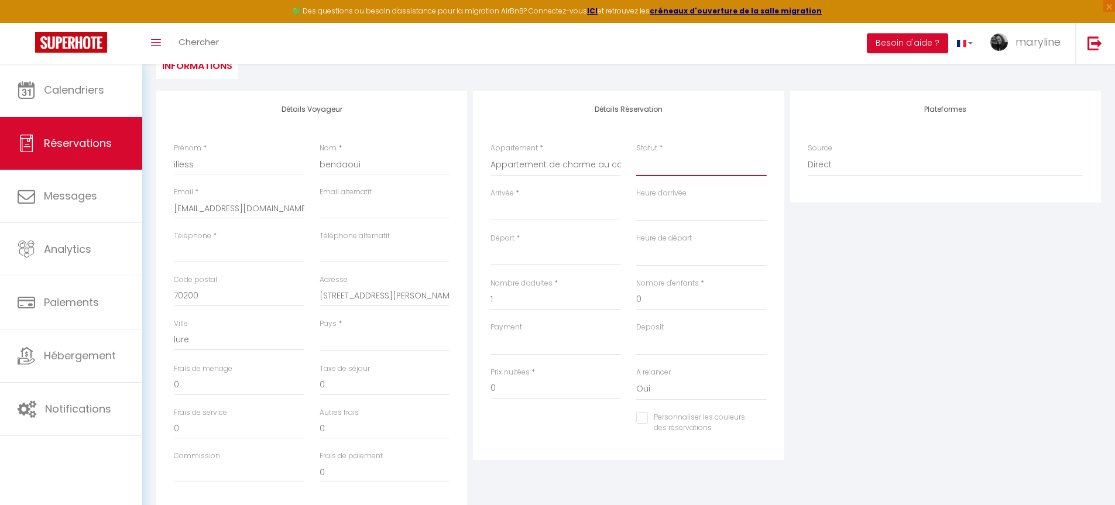
click at [682, 164] on select "Confirmé Non Confirmé [PERSON_NAME] par le voyageur No Show Request" at bounding box center [701, 165] width 130 height 22
click at [636, 154] on select "Confirmé Non Confirmé [PERSON_NAME] par le voyageur No Show Request" at bounding box center [701, 165] width 130 height 22
click at [526, 212] on input "Arrivée" at bounding box center [555, 210] width 130 height 15
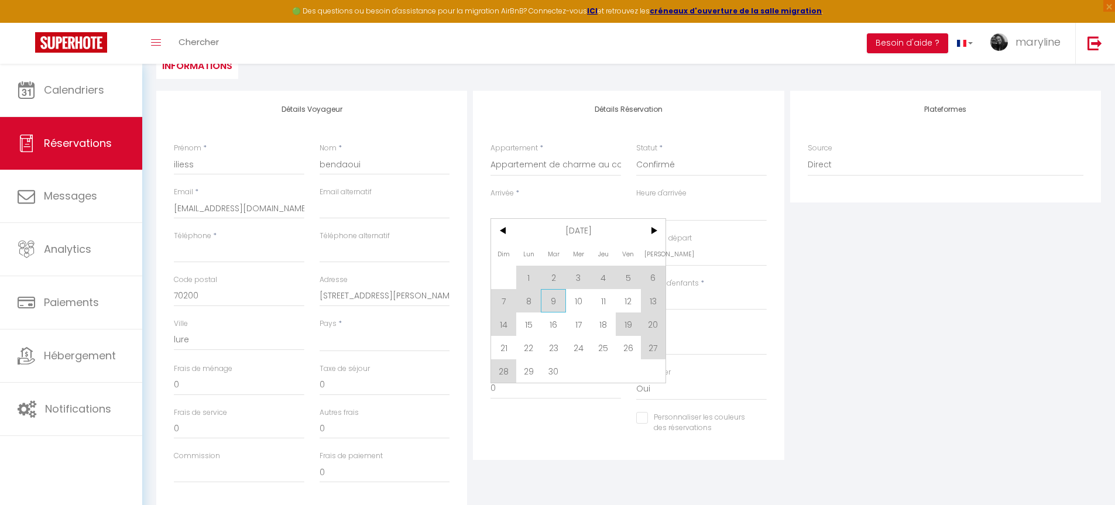
click at [555, 307] on span "9" at bounding box center [553, 300] width 25 height 23
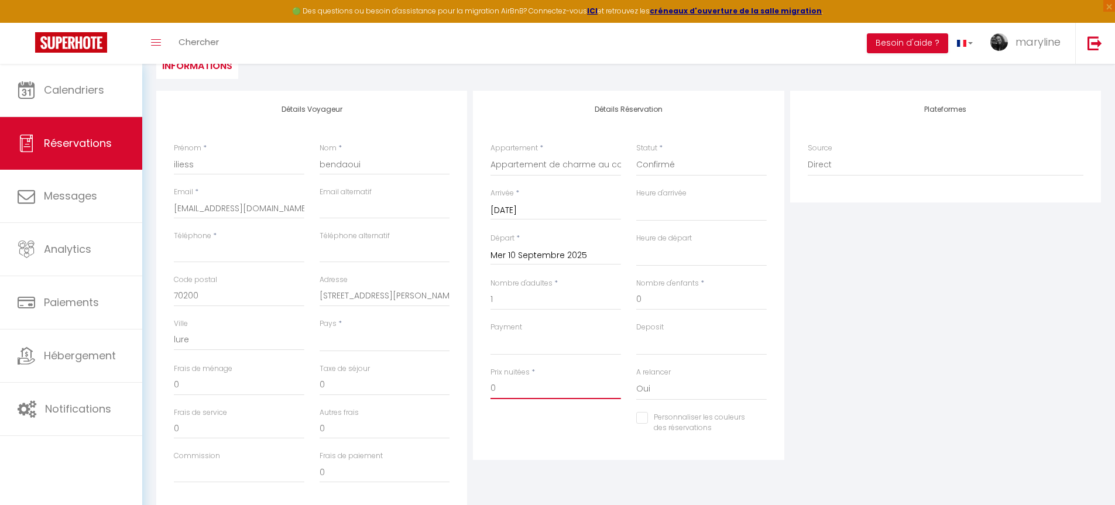
click at [518, 390] on input "0" at bounding box center [555, 388] width 130 height 21
click at [213, 253] on input "Téléphone" at bounding box center [239, 252] width 130 height 21
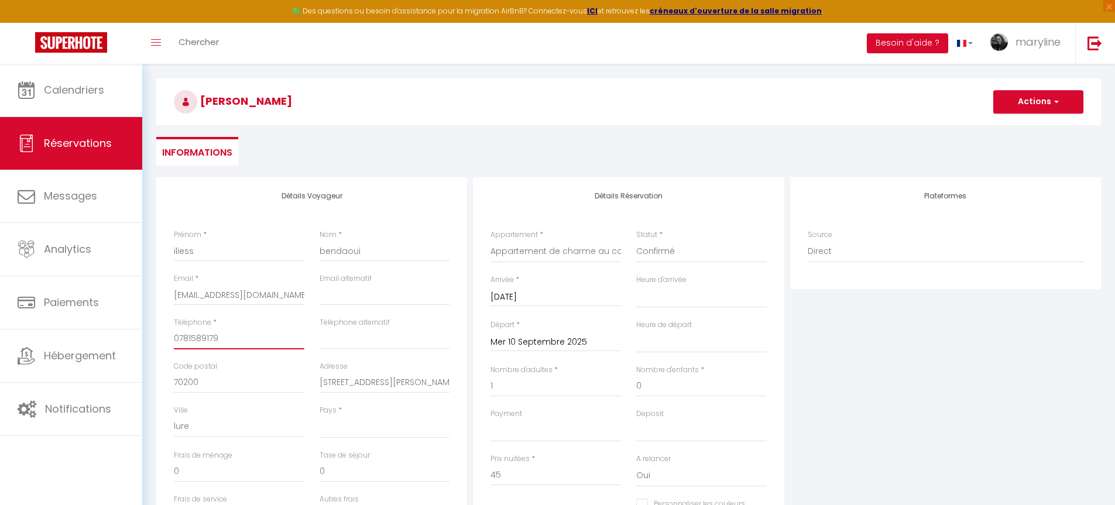
scroll to position [59, 0]
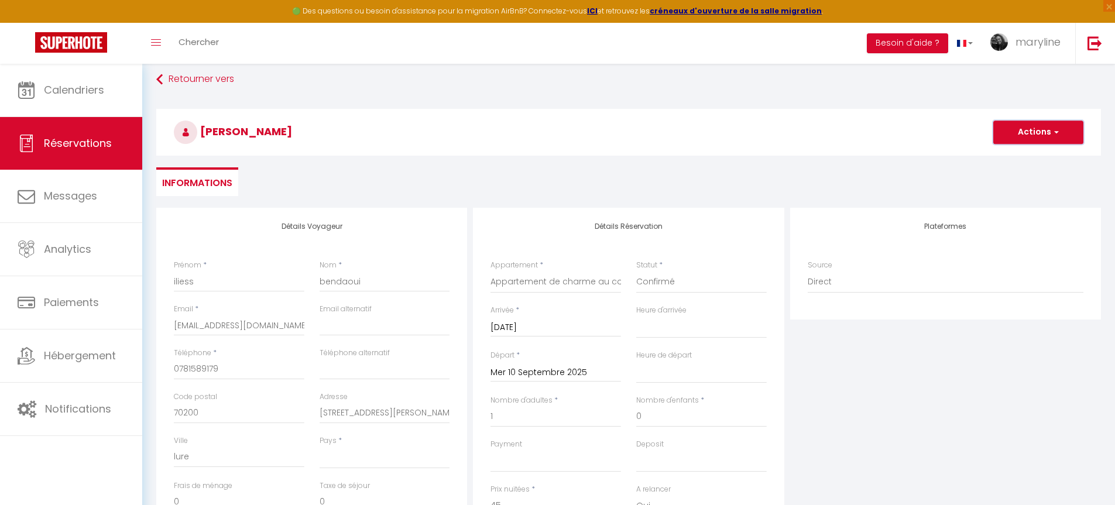
click at [1022, 136] on button "Actions" at bounding box center [1038, 132] width 90 height 23
click at [1010, 154] on link "Enregistrer" at bounding box center [1026, 157] width 92 height 15
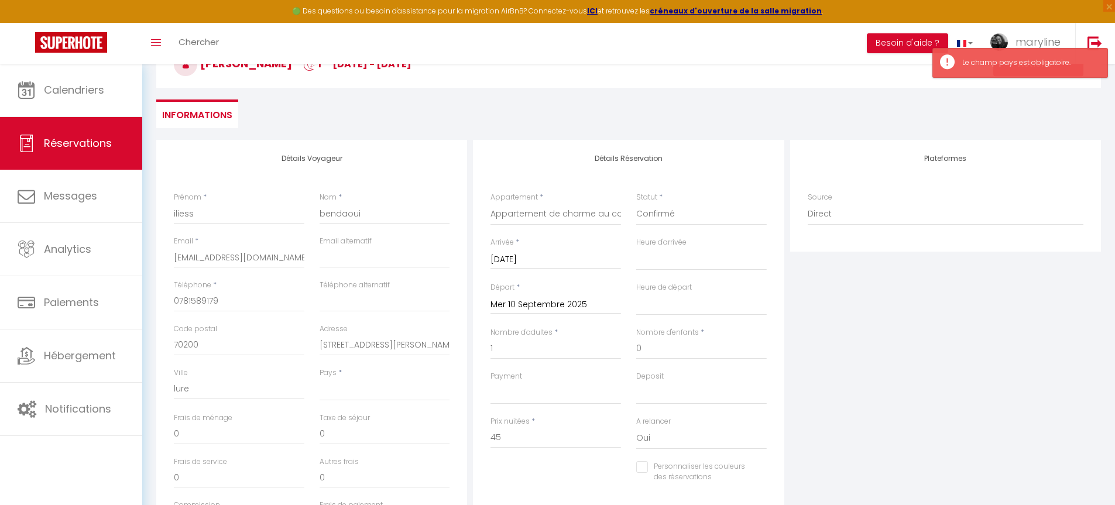
scroll to position [234, 0]
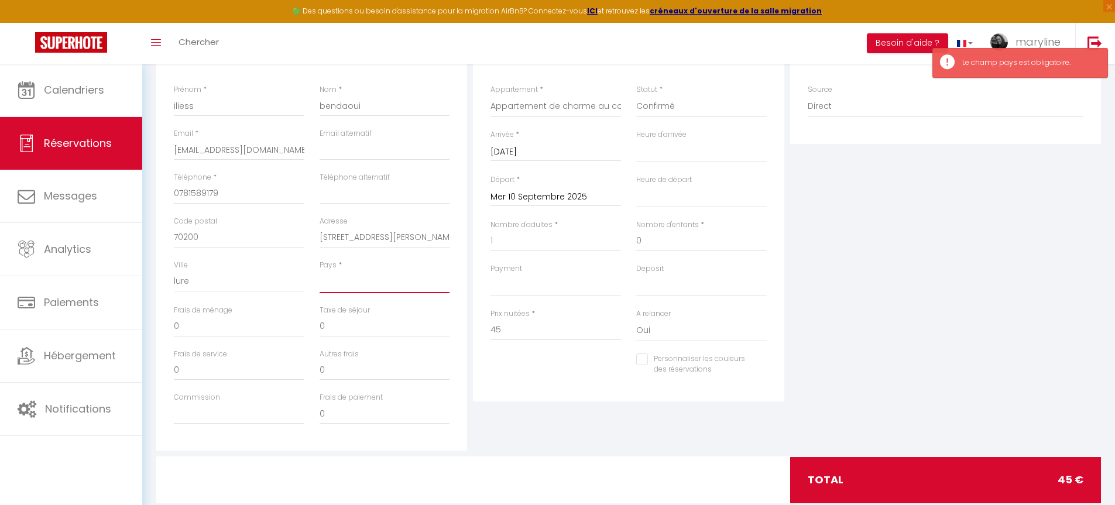
click at [337, 278] on select "[GEOGRAPHIC_DATA] [GEOGRAPHIC_DATA] [GEOGRAPHIC_DATA] [GEOGRAPHIC_DATA] [GEOGRA…" at bounding box center [384, 282] width 130 height 22
click at [319, 271] on select "[GEOGRAPHIC_DATA] [GEOGRAPHIC_DATA] [GEOGRAPHIC_DATA] [GEOGRAPHIC_DATA] [GEOGRA…" at bounding box center [384, 282] width 130 height 22
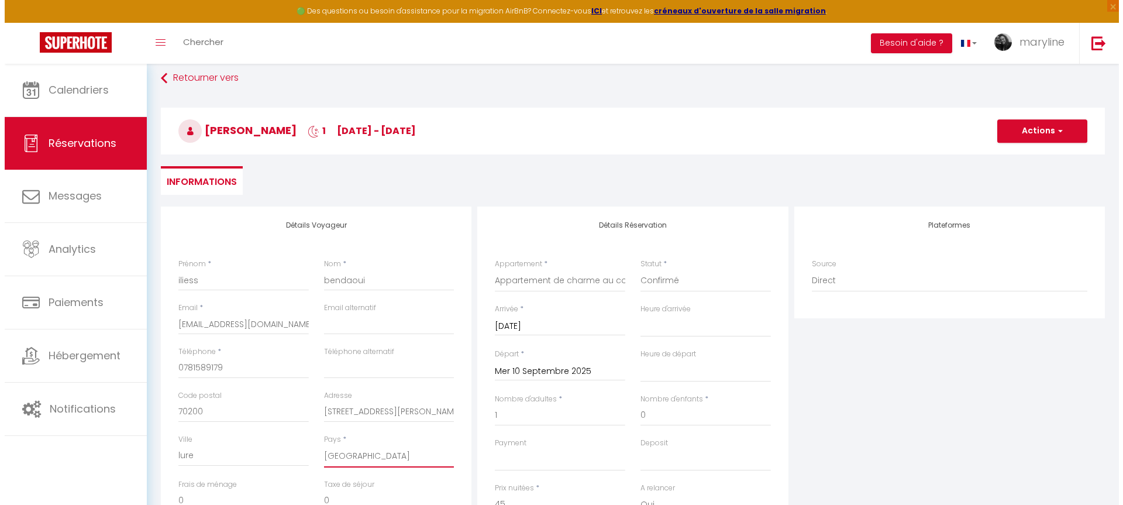
scroll to position [0, 0]
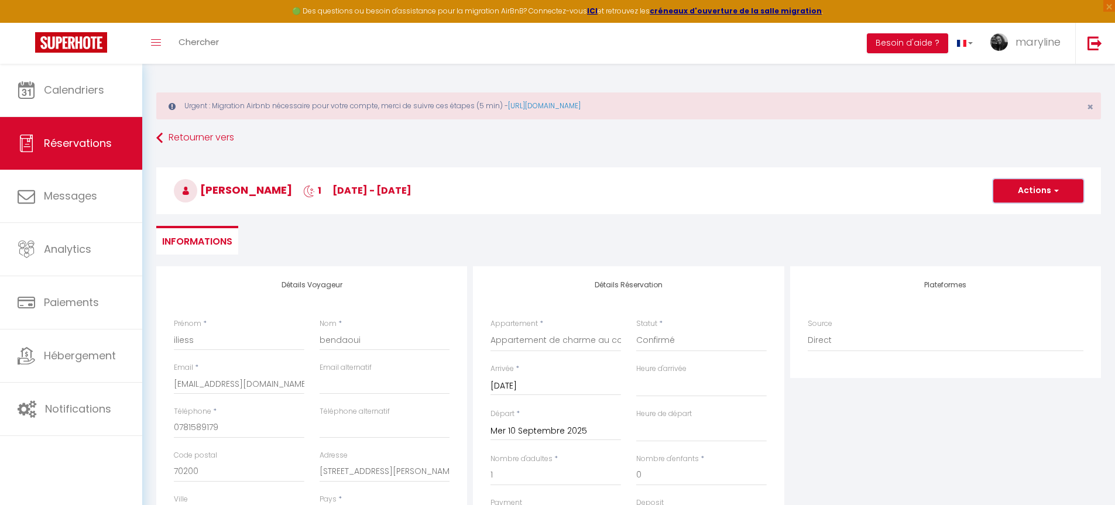
click at [1031, 194] on button "Actions" at bounding box center [1038, 190] width 90 height 23
click at [1005, 216] on link "Enregistrer" at bounding box center [1026, 216] width 92 height 15
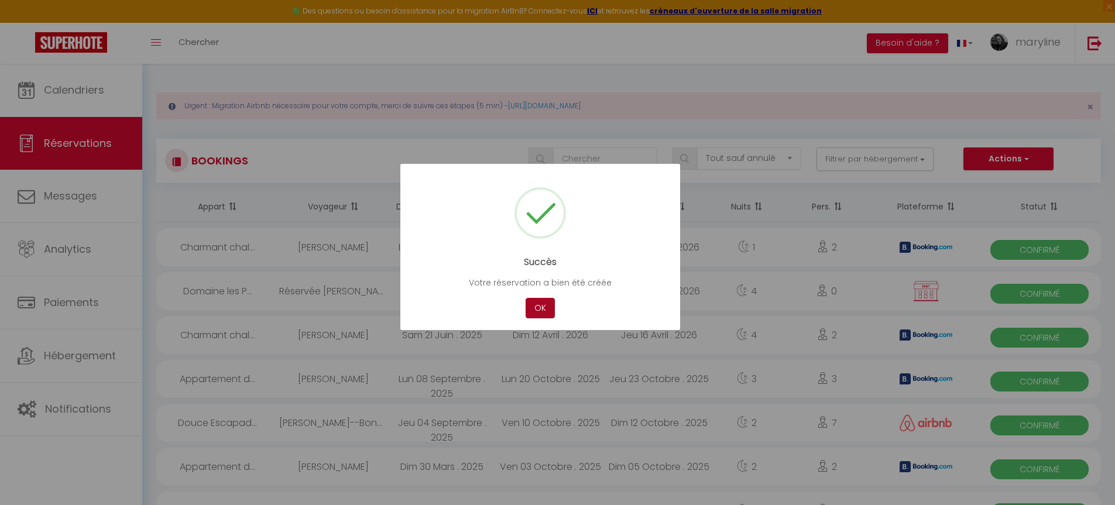
click at [532, 308] on button "OK" at bounding box center [539, 308] width 29 height 20
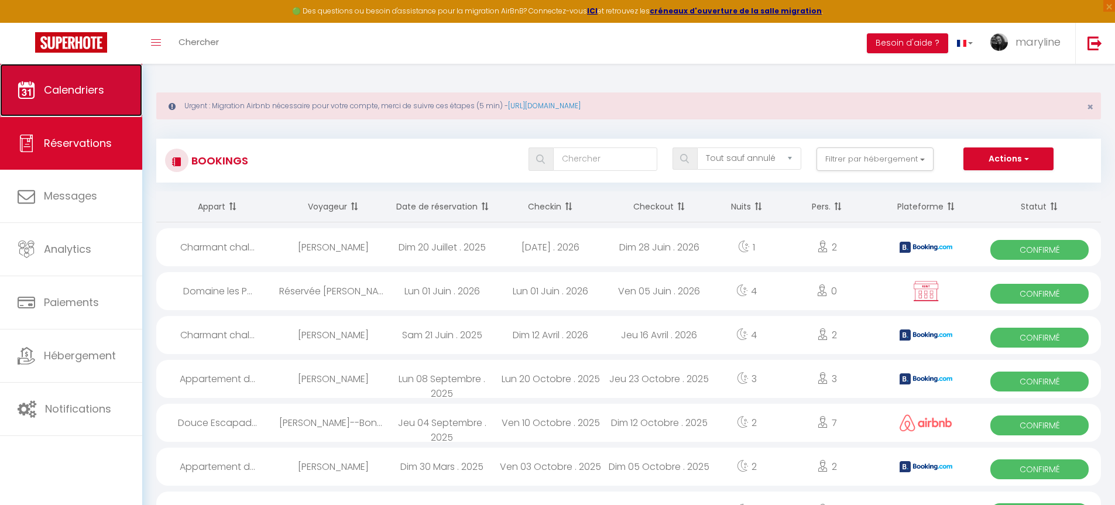
click at [80, 102] on link "Calendriers" at bounding box center [71, 90] width 142 height 53
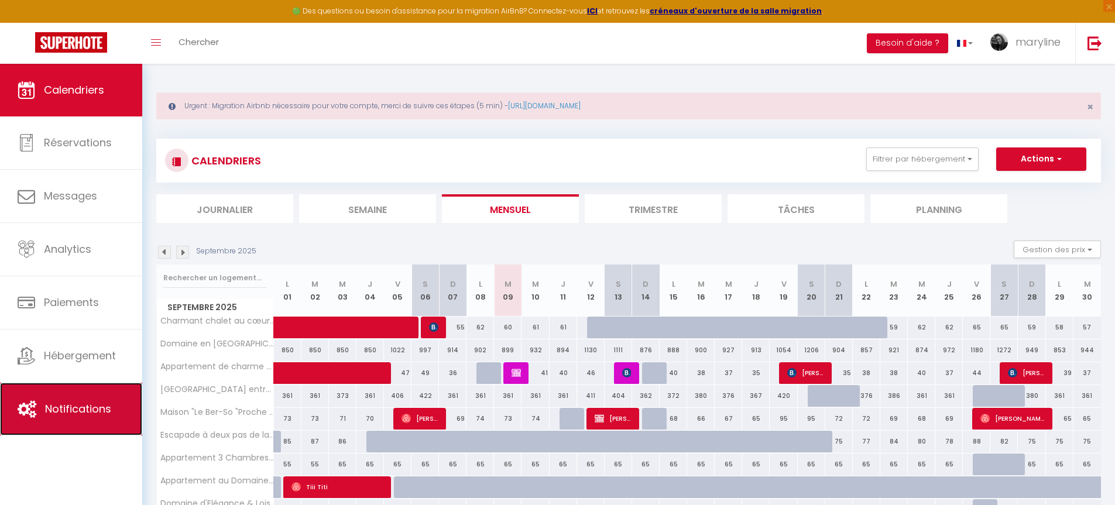
click at [80, 414] on span "Notifications" at bounding box center [78, 408] width 66 height 15
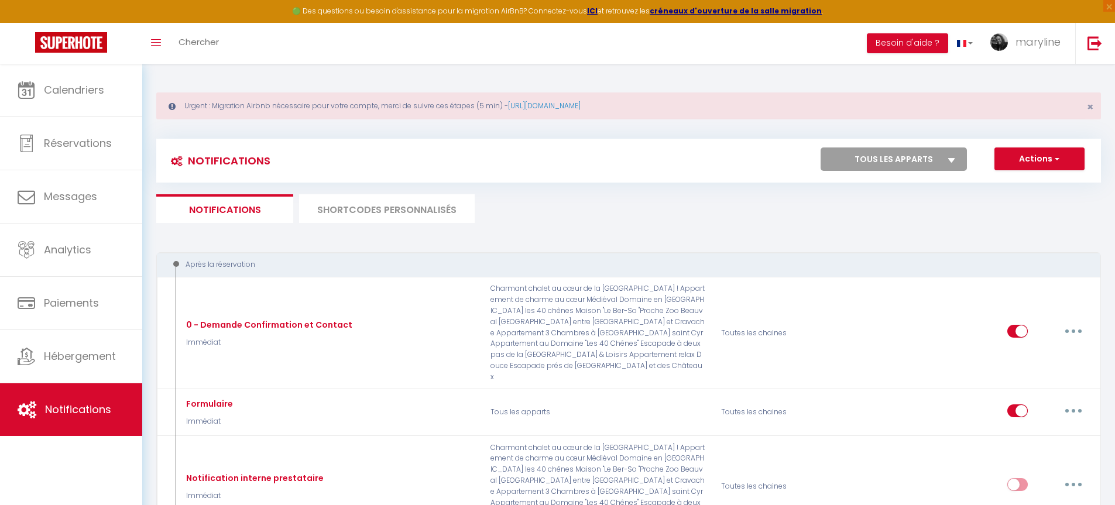
click at [407, 211] on li "SHORTCODES PERSONNALISÉS" at bounding box center [387, 208] width 176 height 29
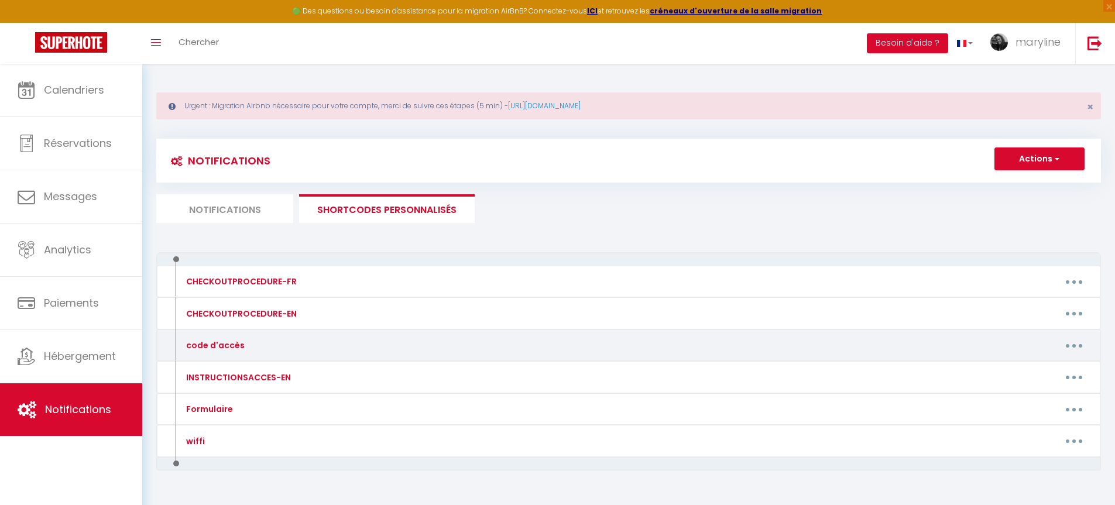
click at [223, 349] on div "code d'accès" at bounding box center [213, 345] width 61 height 13
click at [1071, 342] on button "button" at bounding box center [1073, 345] width 33 height 19
click at [1012, 376] on link "Editer" at bounding box center [1043, 372] width 87 height 20
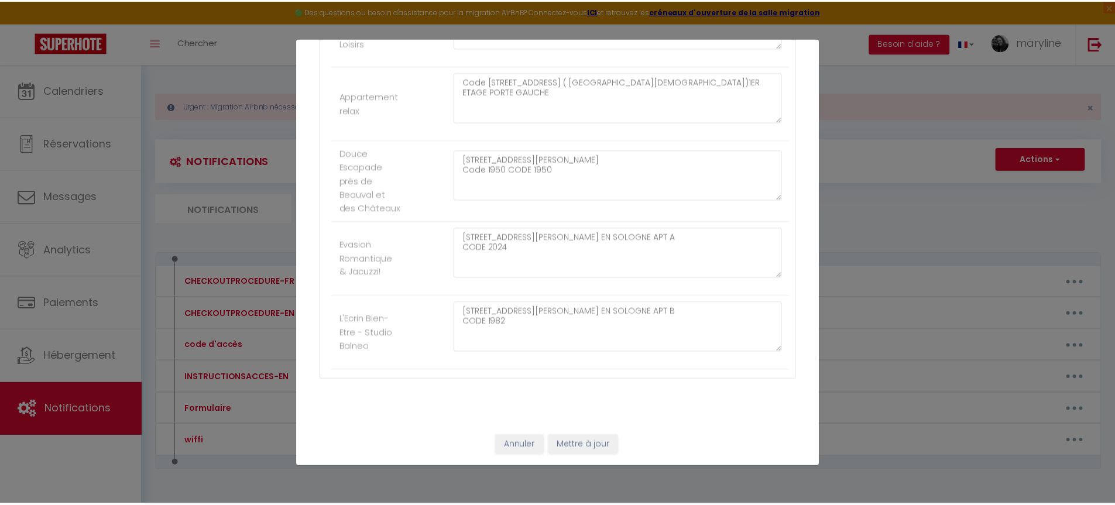
scroll to position [931, 0]
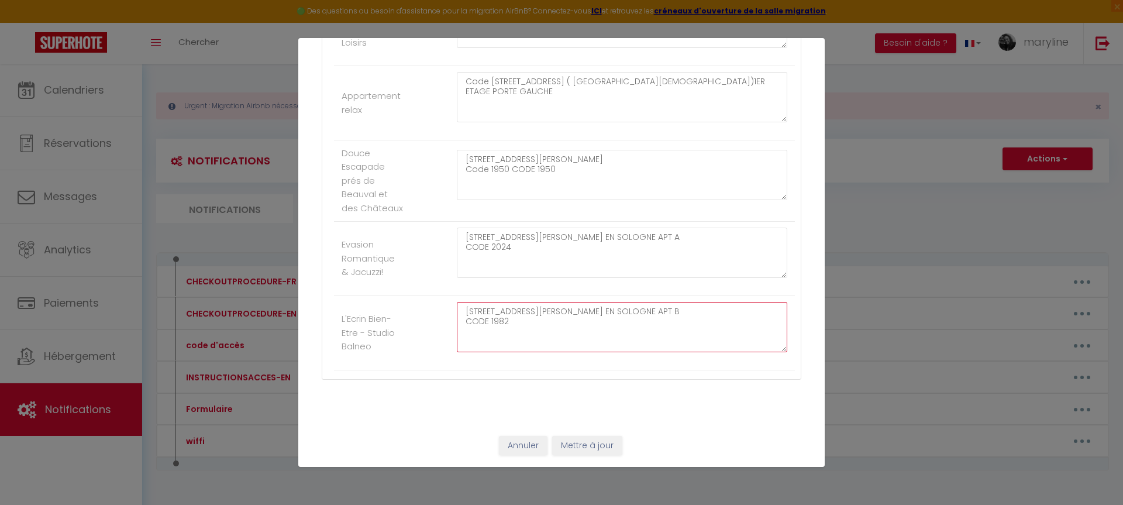
click at [511, 323] on textarea "[STREET_ADDRESS][PERSON_NAME] EN SOLOGNE APT B CODE 1982" at bounding box center [622, 327] width 331 height 50
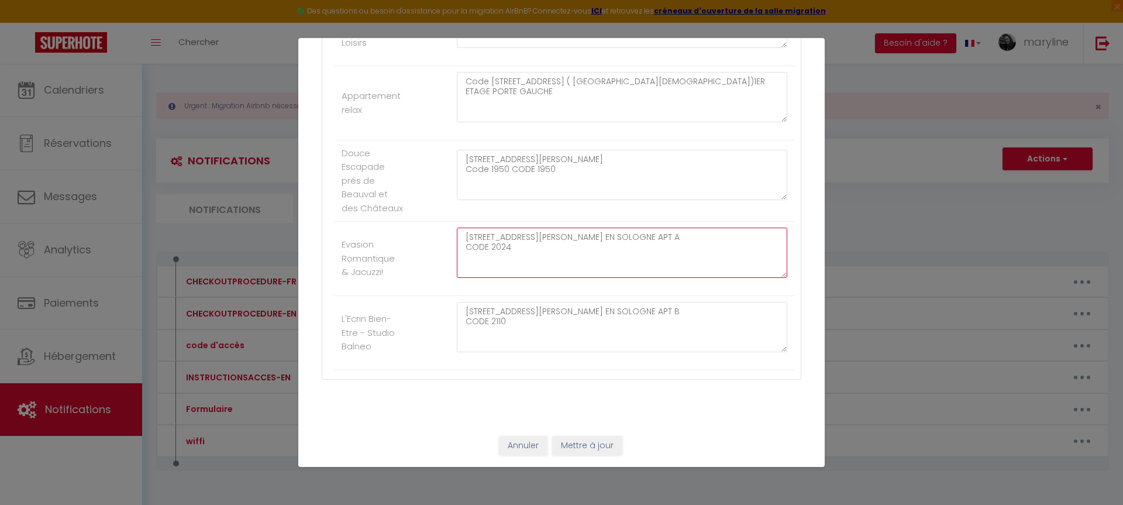
click at [507, 246] on textarea "[STREET_ADDRESS][PERSON_NAME] EN SOLOGNE APT A CODE 2024" at bounding box center [622, 253] width 331 height 50
click at [579, 448] on button "Mettre à jour" at bounding box center [587, 446] width 70 height 20
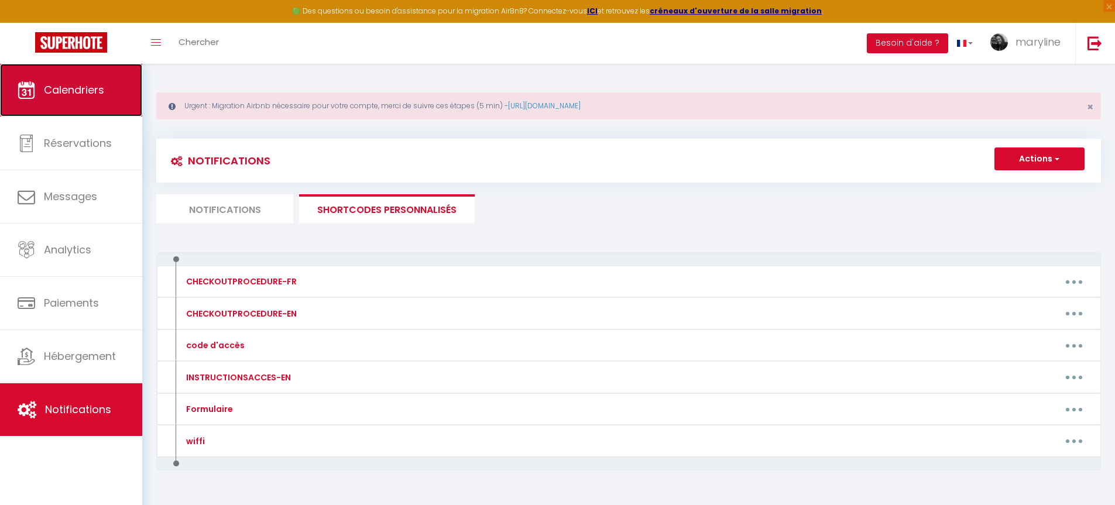
click at [64, 88] on span "Calendriers" at bounding box center [74, 89] width 60 height 15
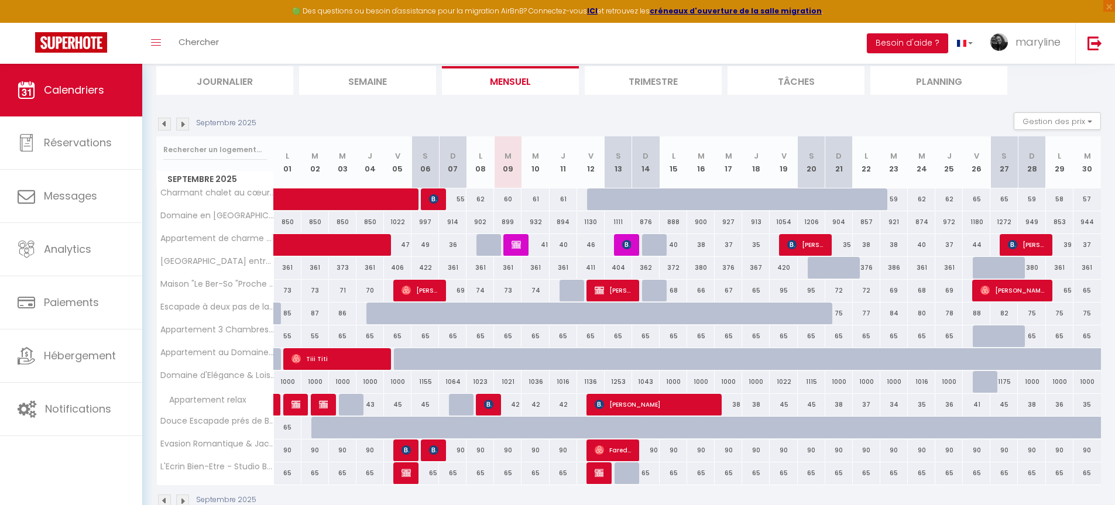
scroll to position [157, 0]
